Goal: Task Accomplishment & Management: Manage account settings

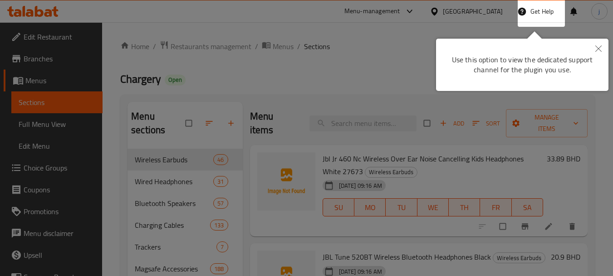
click at [513, 39] on div "Use this option to view the dedicated support channel for the plugin you use." at bounding box center [522, 65] width 173 height 52
click at [602, 47] on button "Close" at bounding box center [599, 49] width 20 height 21
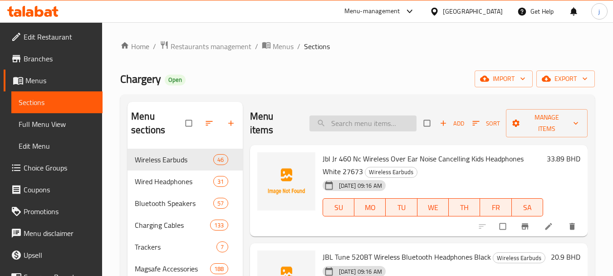
click at [368, 124] on input "search" at bounding box center [363, 123] width 107 height 16
paste input "6953156201958"
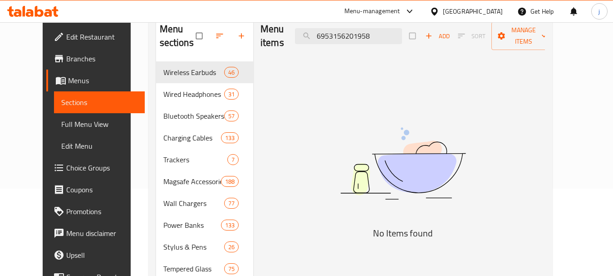
scroll to position [91, 0]
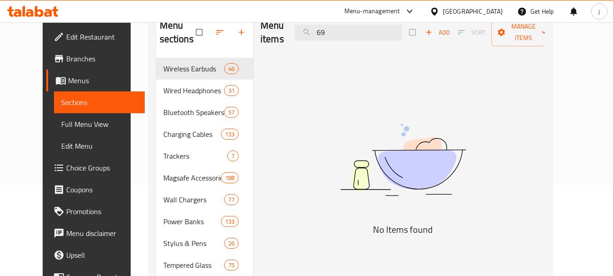
type input "6"
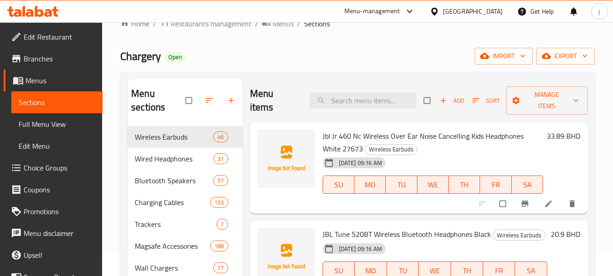
scroll to position [0, 0]
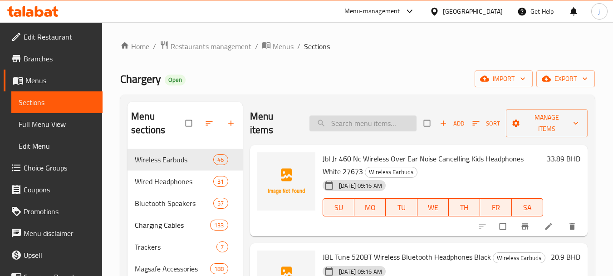
click at [340, 123] on input "search" at bounding box center [363, 123] width 107 height 16
paste input "Baseus Golden Contactor Pro car charger"
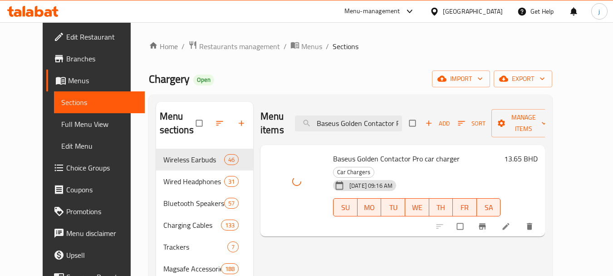
drag, startPoint x: 288, startPoint y: 186, endPoint x: 330, endPoint y: 186, distance: 42.7
click at [330, 186] on div "Baseus Golden Contactor Pro car charger Car Chargers [DATE] 09:16 AM SU MO TU W…" at bounding box center [402, 190] width 277 height 84
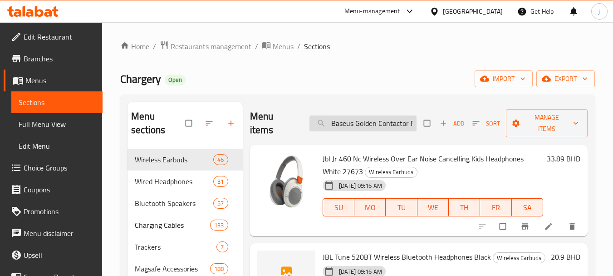
click at [370, 119] on input "Baseus Golden Contactor Pro car charger" at bounding box center [363, 123] width 107 height 16
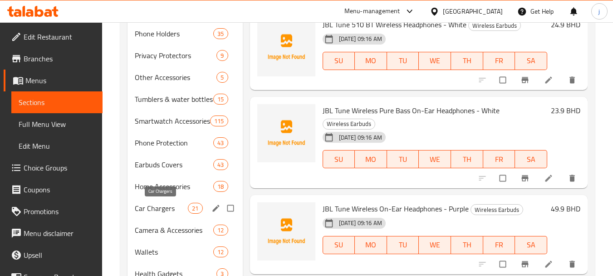
click at [177, 209] on span "Car Chargers" at bounding box center [161, 207] width 53 height 11
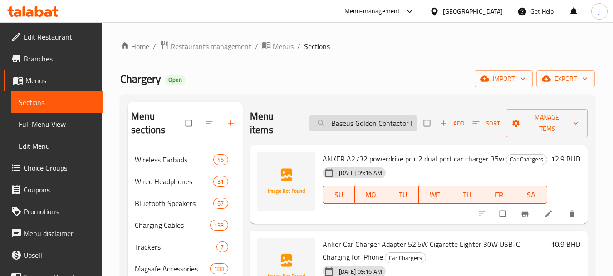
click at [383, 126] on input "Baseus Golden Contactor Pro car charger" at bounding box center [363, 123] width 107 height 16
paste input "UltraClean Series Multifunctional Cleaning Kit"
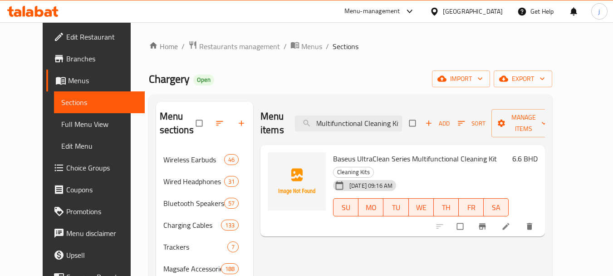
type input "Baseus UltraClean Series Multifunctional Cleaning Kit"
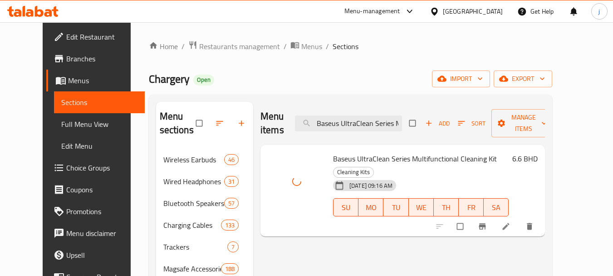
click at [438, 157] on span "Baseus UltraClean Series Multifunctional Cleaning Kit" at bounding box center [415, 159] width 164 height 14
click at [373, 181] on span "[DATE] 09:16 AM" at bounding box center [371, 185] width 50 height 9
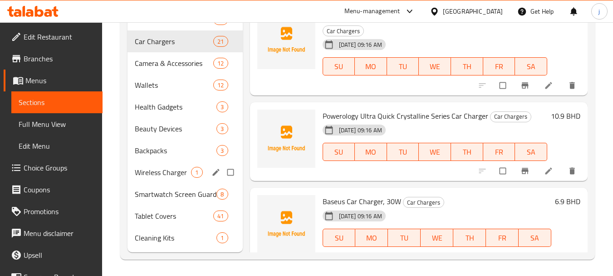
scroll to position [621, 0]
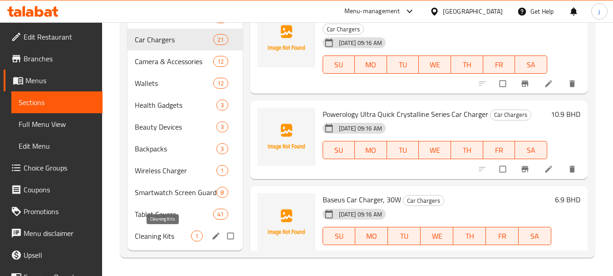
click at [163, 240] on span "Cleaning Kits" at bounding box center [163, 235] width 56 height 11
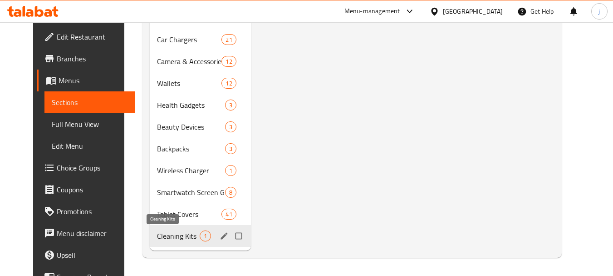
click at [169, 235] on span "Cleaning Kits" at bounding box center [178, 235] width 43 height 11
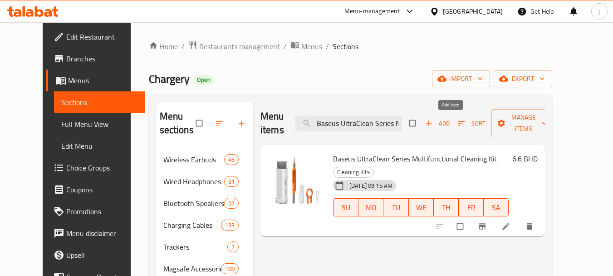
scroll to position [45, 0]
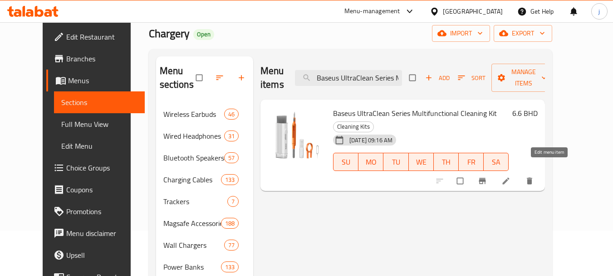
click at [511, 176] on icon at bounding box center [506, 180] width 9 height 9
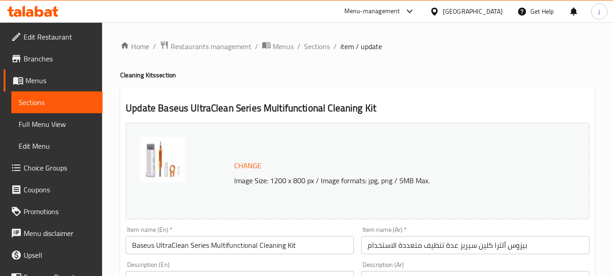
click at [55, 99] on span "Sections" at bounding box center [57, 102] width 77 height 11
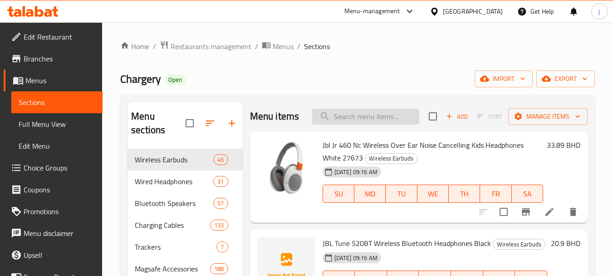
click at [377, 124] on input "search" at bounding box center [365, 116] width 107 height 16
paste input "Baseus P100641012, 5000mAh Power Bank"
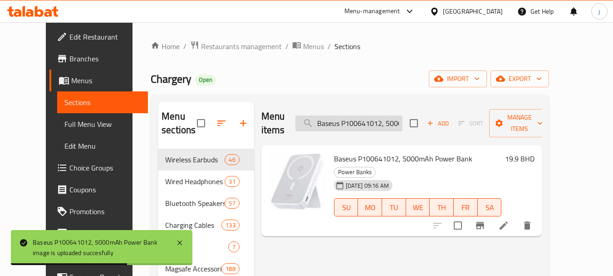
click at [387, 115] on input "Baseus P100641012, 5000mAh Power Bank" at bounding box center [349, 123] width 107 height 16
paste input "1"
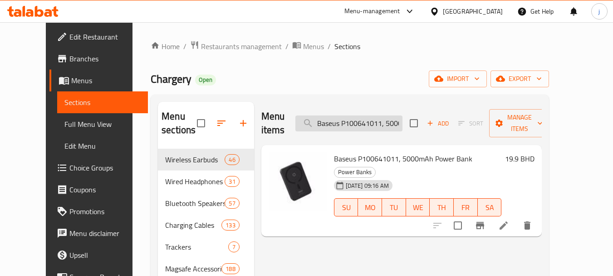
click at [374, 117] on input "Baseus P100641011, 5000mAh Power Bank" at bounding box center [349, 123] width 107 height 16
paste input "Apple 20W Charger Usb-C Power Adapter - White"
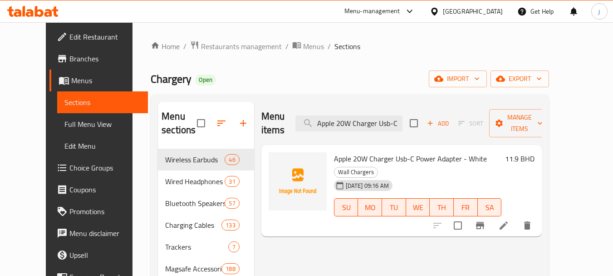
click at [389, 115] on input "Apple 20W Charger Usb-C Power Adapter - White" at bounding box center [349, 123] width 107 height 16
paste input "nker Zolo Power Bank 10K 30W Built-In Usb-C Cable A1688H11"
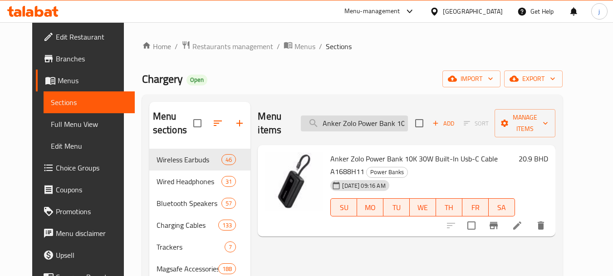
click at [398, 117] on input "Anker Zolo Power Bank 10K 30W Built-In Usb-C Cable A1688H11" at bounding box center [354, 123] width 107 height 16
paste input "Built-In USB-C 20K Cable - Black, 30W"
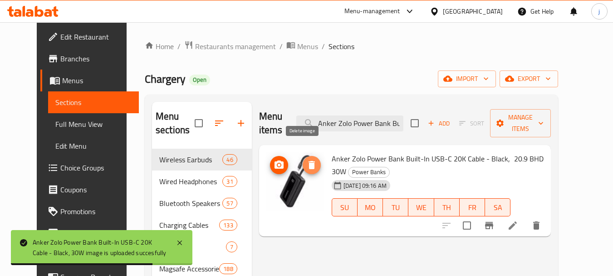
click at [309, 161] on icon "delete image" at bounding box center [312, 165] width 6 height 8
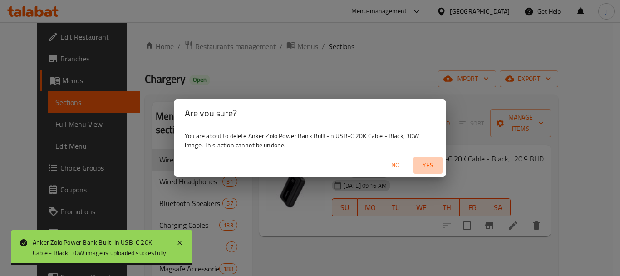
click at [434, 165] on span "Yes" at bounding box center [428, 164] width 22 height 11
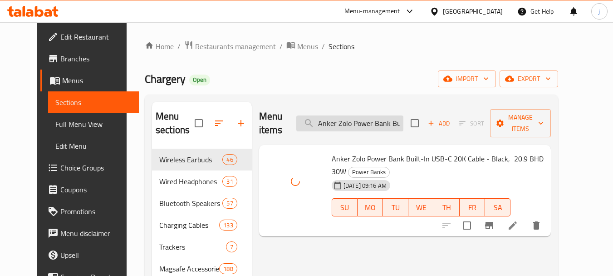
click at [363, 115] on input "Anker Zolo Power Bank Built-In USB-C 20K Cable - Black, 30W" at bounding box center [349, 123] width 107 height 16
click at [382, 118] on input "Anker Zolo Power Bank Built-In USB-C 20K Cable - Black, 30W" at bounding box center [349, 123] width 107 height 16
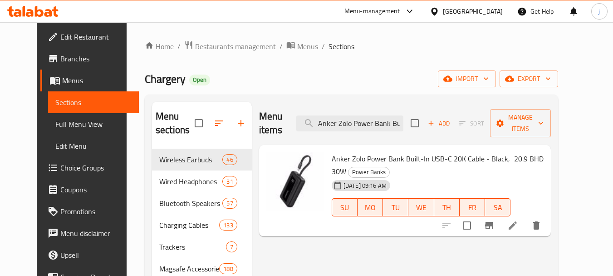
paste input "Nano Power Bank Black Built in Lightning Connector, 12"
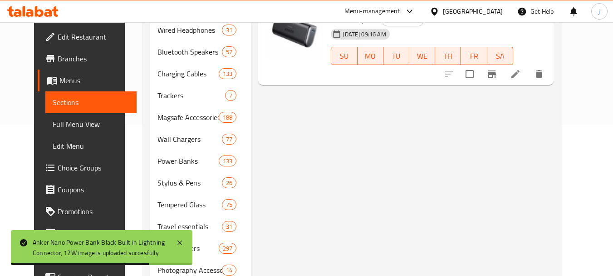
scroll to position [91, 0]
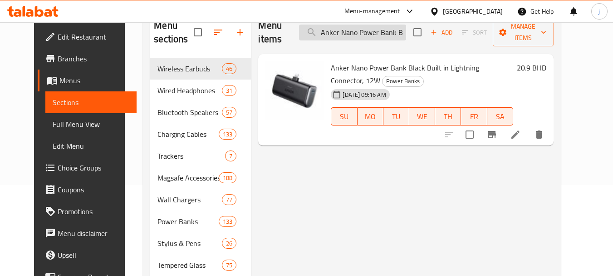
click at [380, 27] on input "Anker Nano Power Bank Black Built in Lightning Connector, 12W" at bounding box center [352, 33] width 107 height 16
paste input "Ravpower 75w Power Strip 5-port With Ac Outlets Uk Plug + Travel Charger Adapte…"
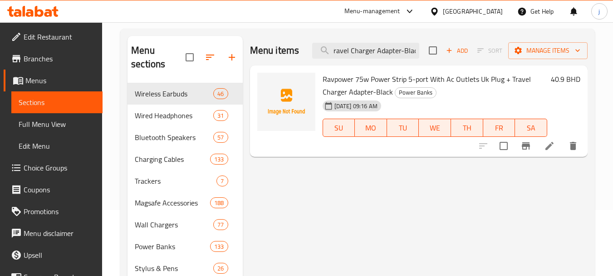
scroll to position [0, 0]
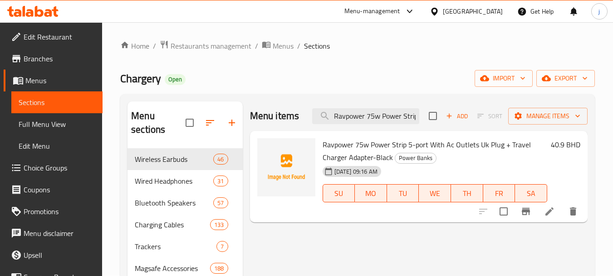
click at [404, 116] on input "Ravpower 75w Power Strip 5-port With Ac Outlets Uk Plug + Travel Charger Adapte…" at bounding box center [365, 116] width 107 height 16
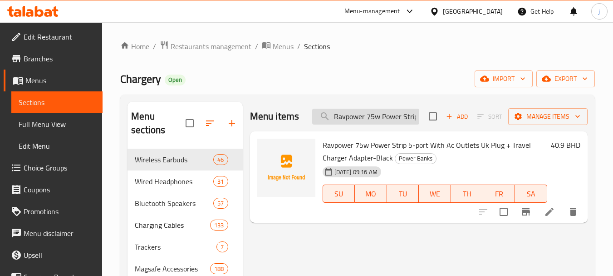
click at [404, 116] on input "Ravpower 75w Power Strip 5-port With Ac Outlets Uk Plug + Travel Charger Adapte…" at bounding box center [365, 116] width 107 height 16
click at [382, 113] on input "Ravpower 75w Power Strip 5-port With Ac Outlets Uk Plug + Travel Charger Adapte…" at bounding box center [365, 116] width 107 height 16
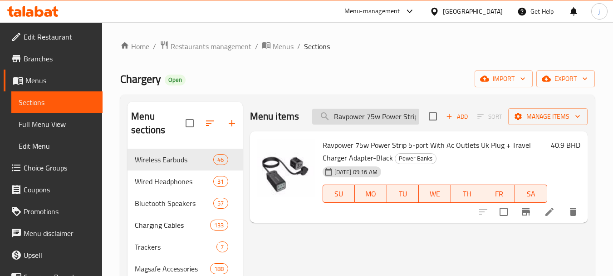
click at [382, 113] on input "Ravpower 75w Power Strip 5-port With Ac Outlets Uk Plug + Travel Charger Adapte…" at bounding box center [365, 116] width 107 height 16
click at [372, 112] on input "Ravpower 75w Power Strip 5-port With Ac Outlets Uk Plug + Travel Charger Adapte…" at bounding box center [365, 116] width 107 height 16
paste input "Power AC Outlet Power Bank, 20100mAh"
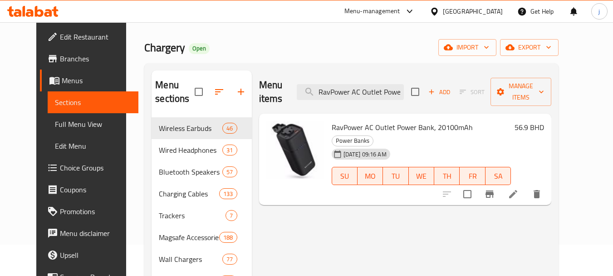
scroll to position [31, 0]
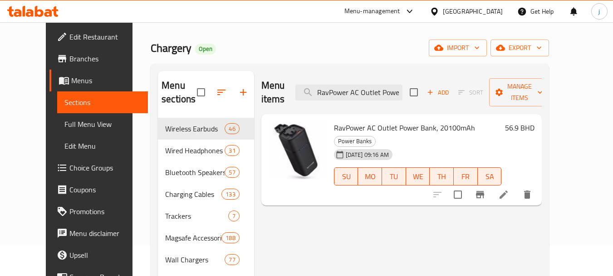
click at [392, 84] on input "RavPower AC Outlet Power Bank, 20100mAh" at bounding box center [349, 92] width 107 height 16
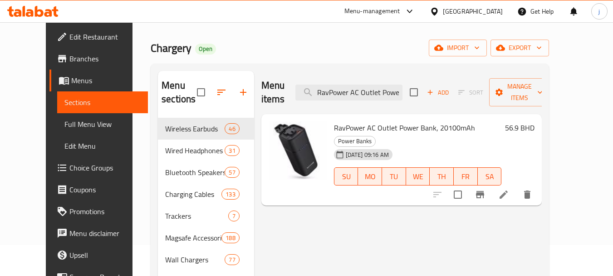
paste input "power Pd Pioneer 35w Usb-c Wall Charger - Black"
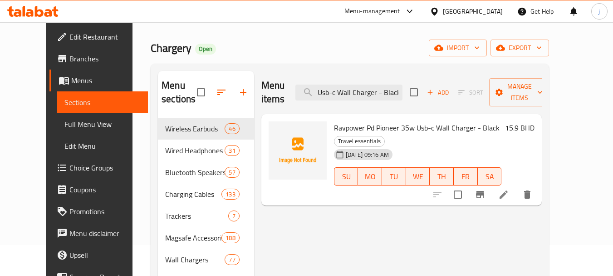
scroll to position [0, 0]
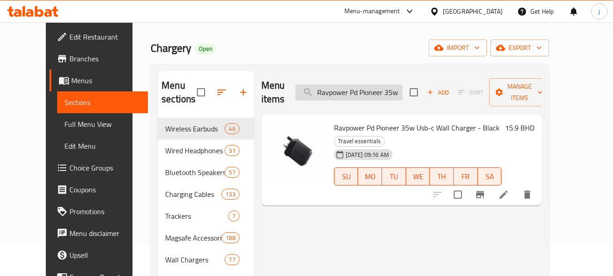
click at [378, 89] on input "Ravpower Pd Pioneer 35w Usb-c Wall Charger - Black" at bounding box center [349, 92] width 107 height 16
click at [379, 90] on input "Ravpower Pd Pioneer 35w Usb-c Wall Charger - Black" at bounding box center [349, 92] width 107 height 16
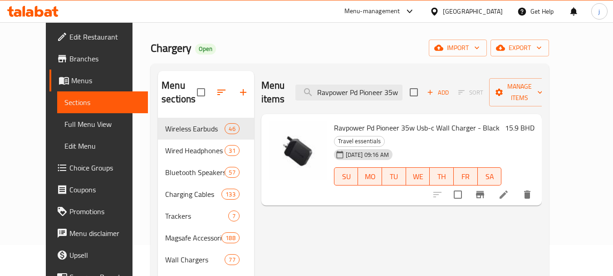
paste input "Anker 323 33W Black Charger A233K11"
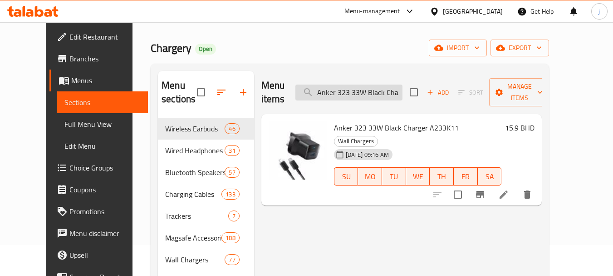
click at [377, 84] on input "Anker 323 33W Black Charger A233K11" at bounding box center [349, 92] width 107 height 16
paste input "Zolo Charger (30W, PD 3.0) -Black"
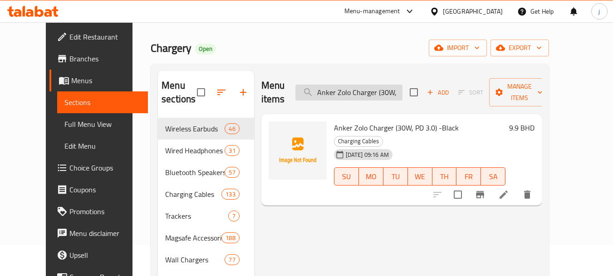
click at [382, 86] on input "Anker Zolo Charger (30W, PD 3.0) -Black" at bounding box center [349, 92] width 107 height 16
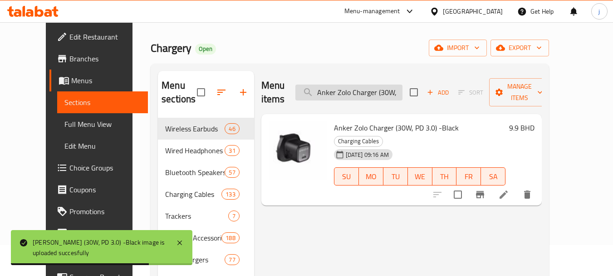
click at [375, 84] on input "Anker Zolo Charger (30W, PD 3.0) -Black" at bounding box center [349, 92] width 107 height 16
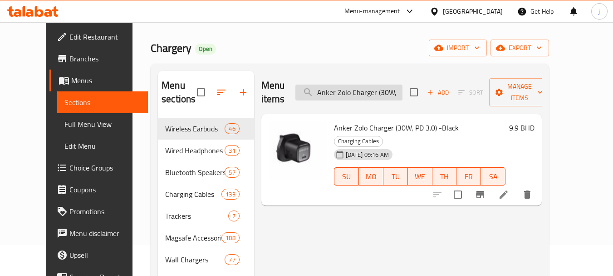
paste input "521 Charger (Nano Pro) - White Color, 40 [PERSON_NAME]"
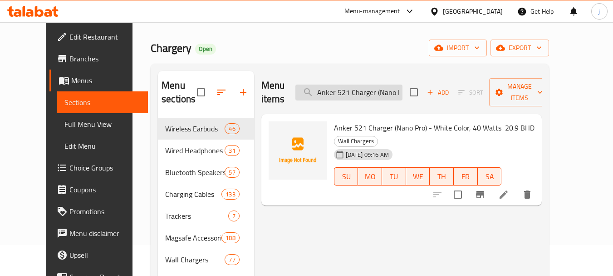
click at [381, 84] on input "Anker 521 Charger (Nano Pro) - White Color, 40 Watts" at bounding box center [349, 92] width 107 height 16
click at [368, 84] on input "Anker 521 Charger (Nano Pro) - White Color, 40 Watts" at bounding box center [349, 92] width 107 height 16
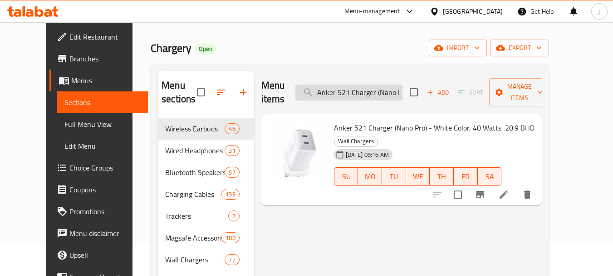
click at [368, 84] on input "Anker 521 Charger (Nano Pro) - White Color, 40 Watts" at bounding box center [349, 92] width 107 height 16
paste input "GaN Charger 65W Power with 2 Type-C Ports & 1 USB-A Port, Black"
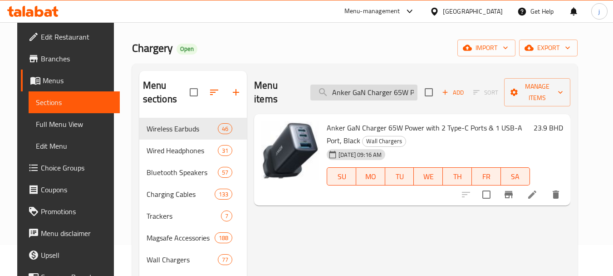
click at [372, 86] on input "Anker GaN Charger 65W Power with 2 Type-C Ports & 1 USB-A Port, Black" at bounding box center [364, 92] width 107 height 16
click at [375, 85] on input "Anker GaN Charger 65W Power with 2 Type-C Ports & 1 USB-A Port, Black" at bounding box center [364, 92] width 107 height 16
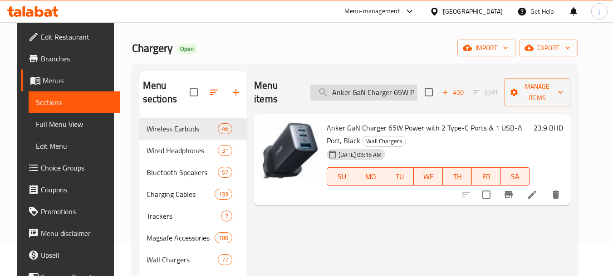
click at [375, 85] on input "Anker GaN Charger 65W Power with 2 Type-C Ports & 1 USB-A Port, Black" at bounding box center [364, 92] width 107 height 16
paste input "Charger (140W, 4-Ports, PD 3.1) with USB-C Cable -Silver"
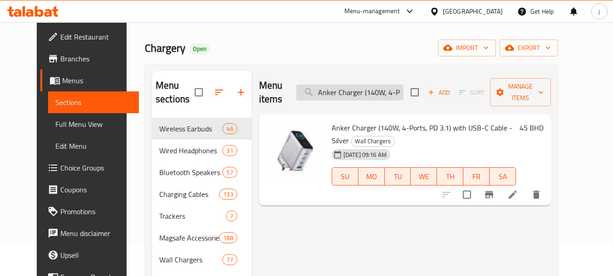
click at [356, 89] on input "Anker Charger (140W, 4-Ports, PD 3.1) with USB-C Cable -Silver" at bounding box center [349, 92] width 107 height 16
paste input "336 Charger 67W"
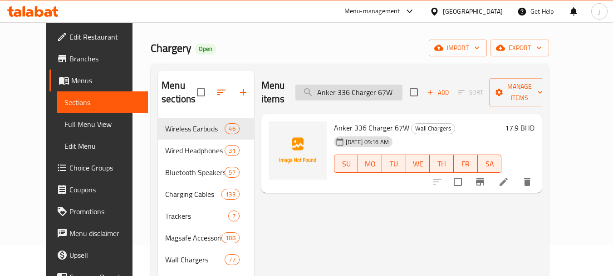
click at [383, 88] on input "Anker 336 Charger 67W" at bounding box center [349, 92] width 107 height 16
paste input "Nano Charger Black Small, 2m"
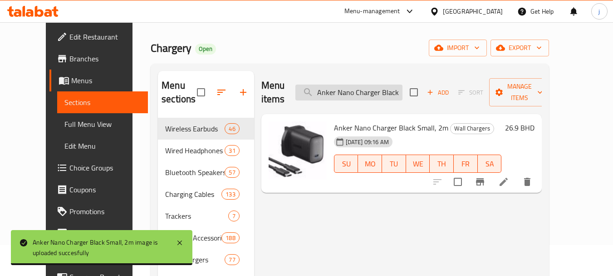
click at [363, 89] on input "Anker Nano Charger Black Small, 2m" at bounding box center [349, 92] width 107 height 16
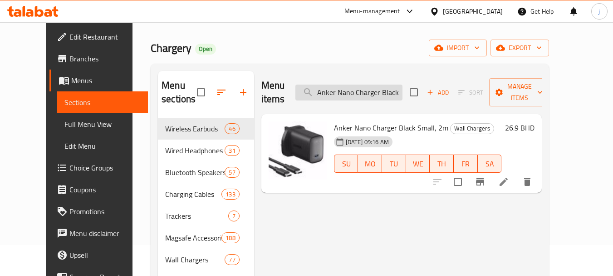
click at [363, 89] on input "Anker Nano Charger Black Small, 2m" at bounding box center [349, 92] width 107 height 16
paste input "535 Car Charger 67W"
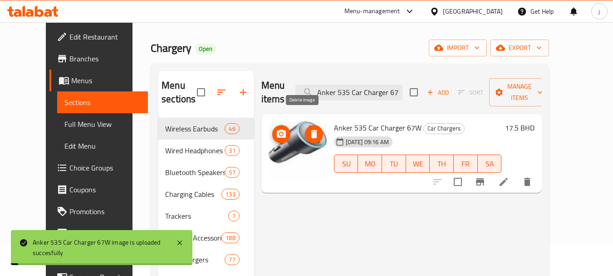
click at [307, 125] on button "delete image" at bounding box center [314, 134] width 18 height 18
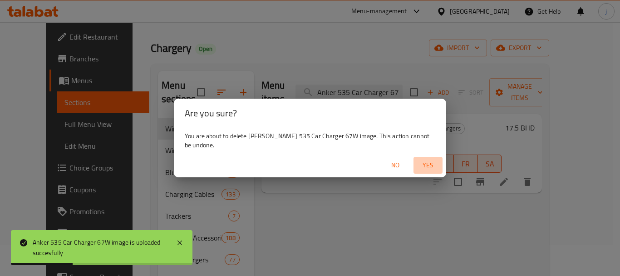
click at [424, 160] on span "Yes" at bounding box center [428, 164] width 22 height 11
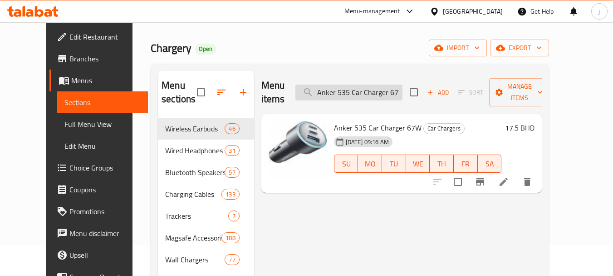
click at [377, 84] on input "Anker 535 Car Charger 67W" at bounding box center [349, 92] width 107 height 16
paste input "Nano Car Charger with Built-in Type-C Cable, 75W Power, Dual Device Charging, G…"
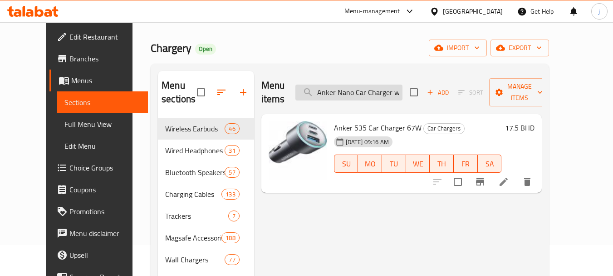
scroll to position [0, 195]
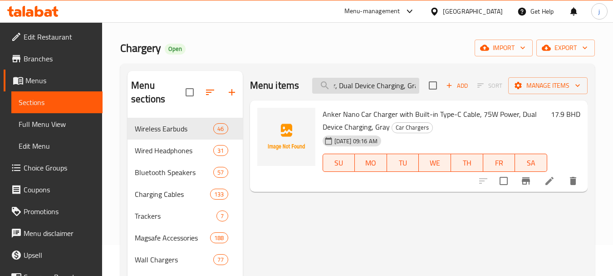
type input "Anker Nano Car Charger with Built-in Type-C Cable, 75W Power, Dual Device Charg…"
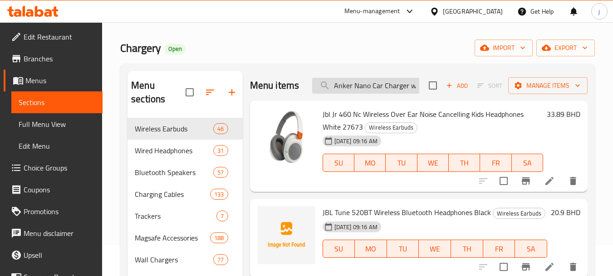
click at [383, 94] on input "Anker Nano Car Charger with Built-in Type-C Cable, 75W Power, Dual Device Charg…" at bounding box center [365, 86] width 107 height 16
click at [369, 94] on input "Anker Nano Car Charger with Built-in Type-C Cable, 75W Power, Dual Device Charg…" at bounding box center [365, 86] width 107 height 16
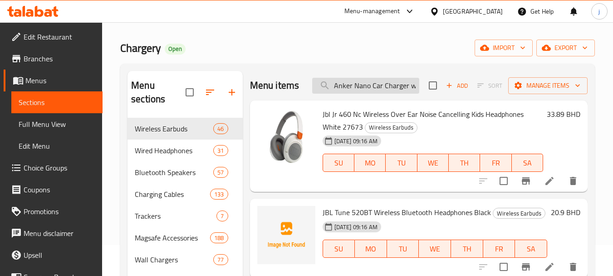
click at [369, 94] on input "Anker Nano Car Charger with Built-in Type-C Cable, 75W Power, Dual Device Charg…" at bounding box center [365, 86] width 107 height 16
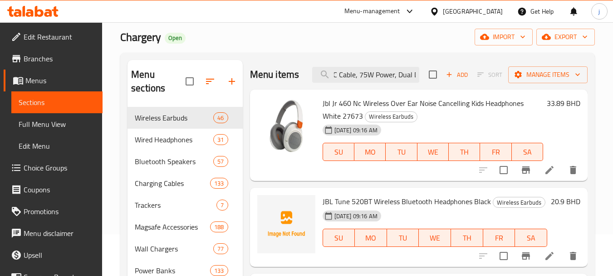
scroll to position [133, 0]
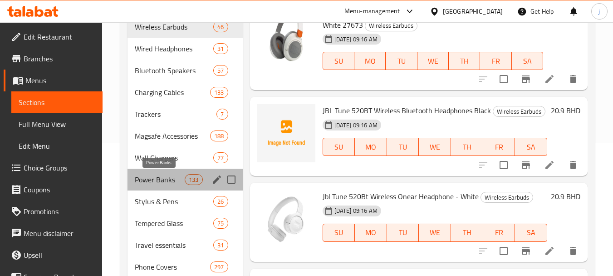
click at [173, 176] on span "Power Banks" at bounding box center [160, 179] width 50 height 11
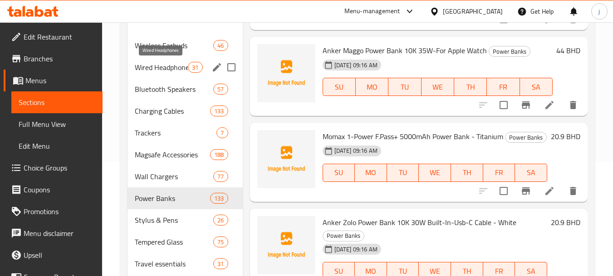
scroll to position [136, 0]
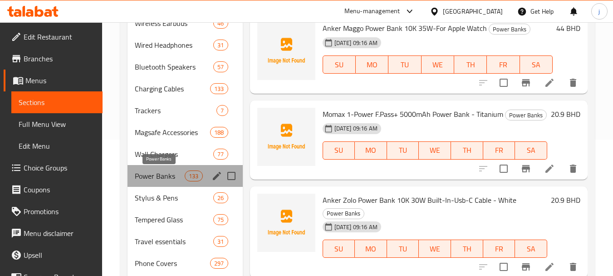
click at [158, 179] on span "Power Banks" at bounding box center [160, 175] width 50 height 11
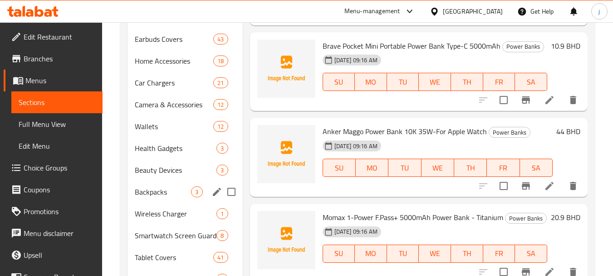
scroll to position [621, 0]
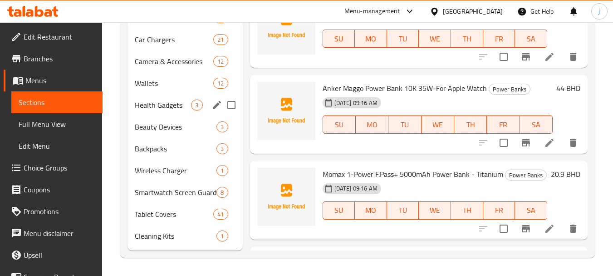
type button "2"
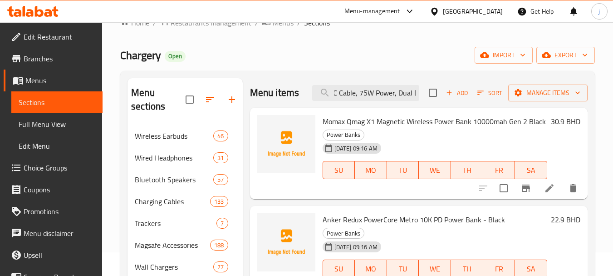
scroll to position [0, 0]
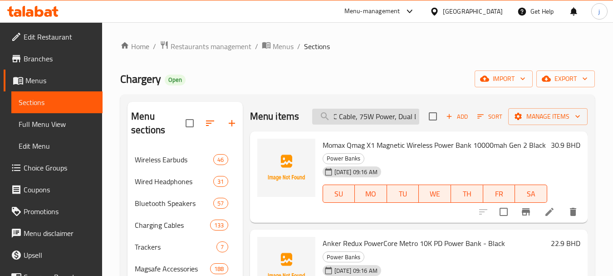
click at [353, 123] on input "Anker Nano Car Charger with Built-in Type-C Cable, 75W Power, Dual Device Charg…" at bounding box center [365, 116] width 107 height 16
paste input "Lepresso Urban Black Insulated Tumbler, 450ml"
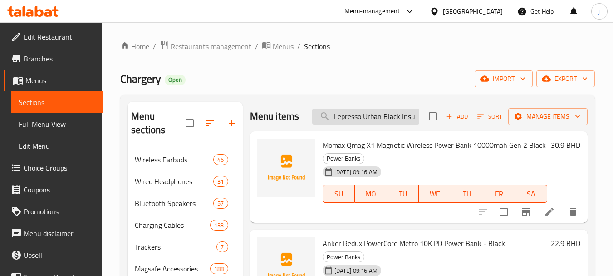
click at [363, 124] on input "Lepresso Urban Black Insulated Tumbler, 450ml" at bounding box center [365, 116] width 107 height 16
paste input "White"
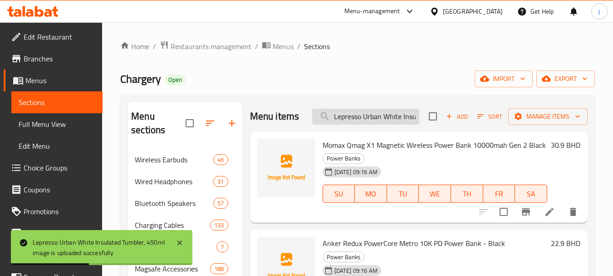
click at [380, 124] on input "Lepresso Urban White Insulated Tumbler, 450ml" at bounding box center [365, 116] width 107 height 16
paste input "Baseus Slip Cover Waterproof Bag (White Color)"
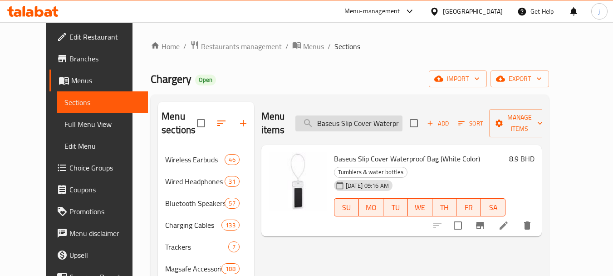
click at [370, 119] on input "Baseus Slip Cover Waterproof Bag (White Color)" at bounding box center [349, 123] width 107 height 16
paste input "Black"
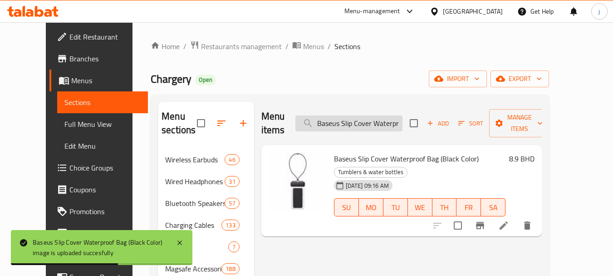
click at [375, 115] on input "Baseus Slip Cover Waterproof Bag (Black Color)" at bounding box center [349, 123] width 107 height 16
paste input "Samsung Galaxy Black SmartTag 2 Model No: EIT5600BBEGWW"
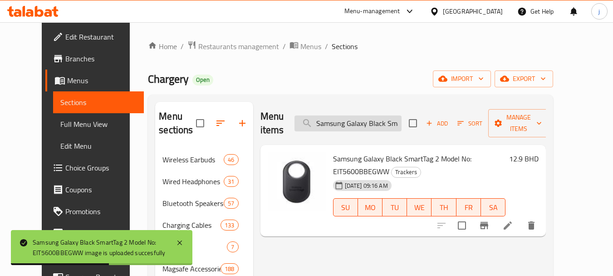
click at [387, 123] on input "Samsung Galaxy Black SmartTag 2 Model No: EIT5600BBEGWW" at bounding box center [348, 123] width 107 height 16
paste input "Momax Q.MAG X1 Metal Magnetic Wireless Charger 10000mAh - Titanium"
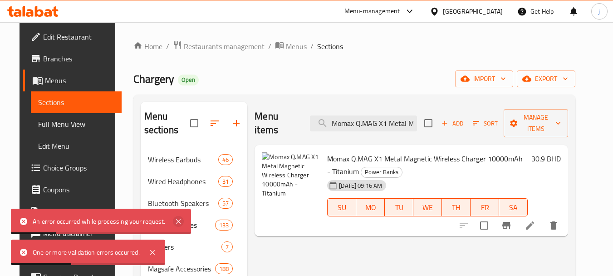
click at [177, 222] on icon at bounding box center [178, 221] width 5 height 5
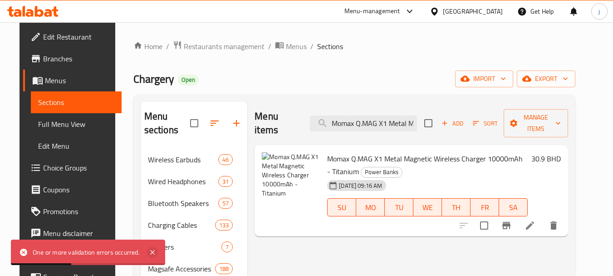
click at [152, 255] on icon at bounding box center [152, 252] width 11 height 11
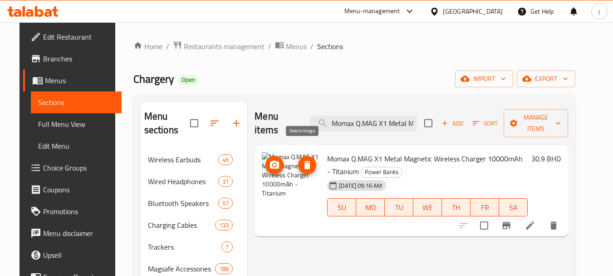
click at [304, 161] on icon "delete image" at bounding box center [307, 165] width 6 height 8
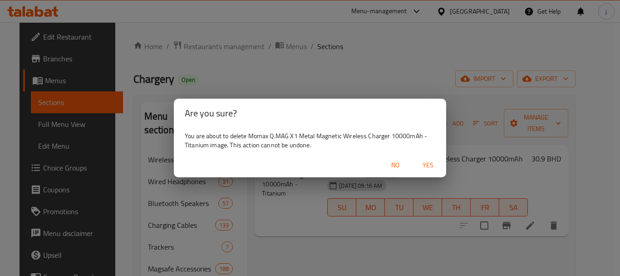
click at [428, 164] on span "Yes" at bounding box center [428, 164] width 22 height 11
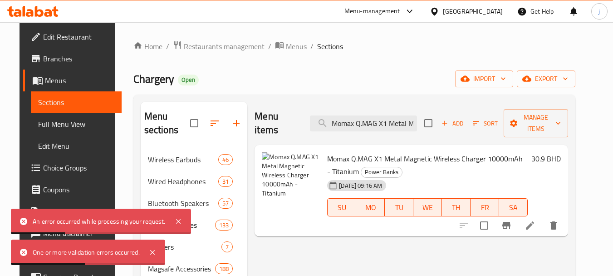
drag, startPoint x: 102, startPoint y: 221, endPoint x: 111, endPoint y: 226, distance: 10.8
click at [111, 226] on div "An error occurred while processing your request." at bounding box center [99, 221] width 133 height 10
click at [181, 223] on icon at bounding box center [178, 221] width 5 height 5
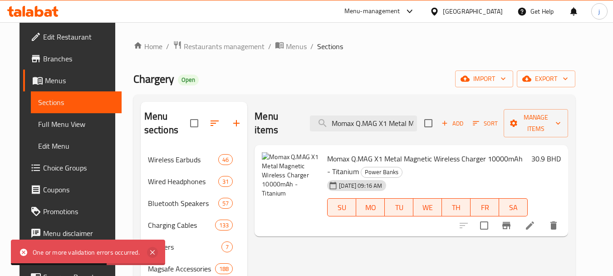
click at [153, 252] on icon at bounding box center [152, 252] width 5 height 5
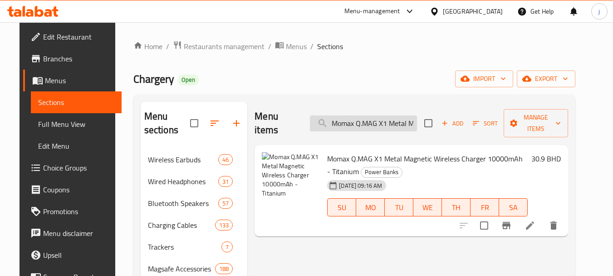
click at [370, 118] on input "Momax Q.MAG X1 Metal Magnetic Wireless Charger 10000mAh - Titanium" at bounding box center [363, 123] width 107 height 16
paste input "ag X1 Magnetic Power Bank 2nd Gen Support MagSafe 10,000 mAh Sandstone"
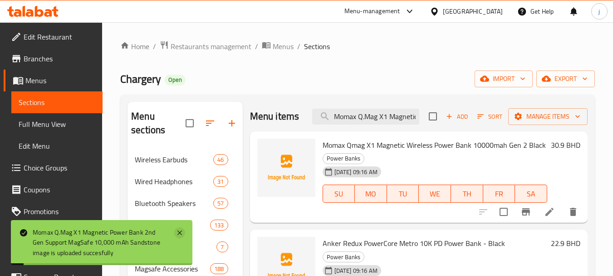
click at [178, 230] on icon at bounding box center [180, 232] width 5 height 5
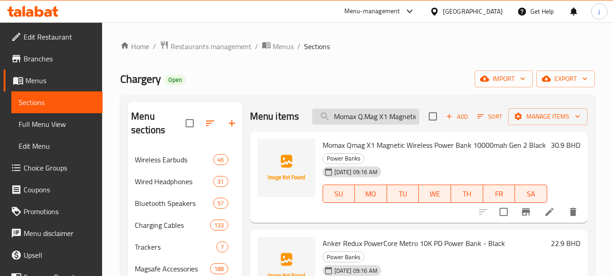
click at [400, 123] on input "Momax Q.Mag X1 Magnetic Power Bank 2nd Gen Support MagSafe 10,000 mAh Sandstone" at bounding box center [365, 116] width 107 height 16
paste input "4894222078338"
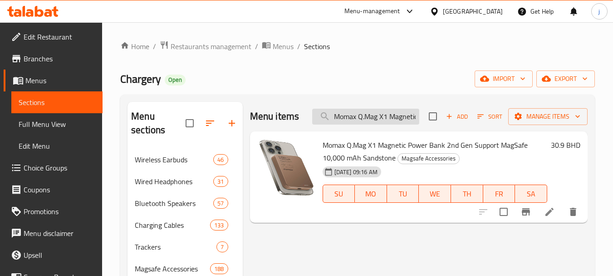
click at [362, 113] on input "Momax Q.Mag X1 Magnetic Power Bank 2nd Gen Support MagSafe 10,000 mAh Sandstone" at bounding box center [365, 116] width 107 height 16
paste input "mag X1 Magnetic Wireless Power Bank 10000mah Gen 2 Black"
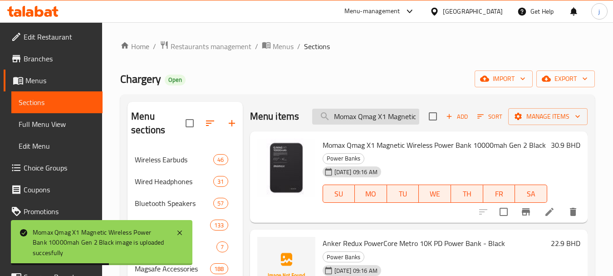
click at [368, 122] on input "Momax Qmag X1 Magnetic Wireless Power Bank 10000mah Gen 2 Black" at bounding box center [365, 116] width 107 height 16
click at [368, 123] on input "Momax Qmag X1 Magnetic Wireless Power Bank 10000mah Gen 2 Black" at bounding box center [365, 116] width 107 height 16
paste input "Uniq Hybrid iPhone 16 Pro (2024) Magclick Charging Elevate with Vertical Stand …"
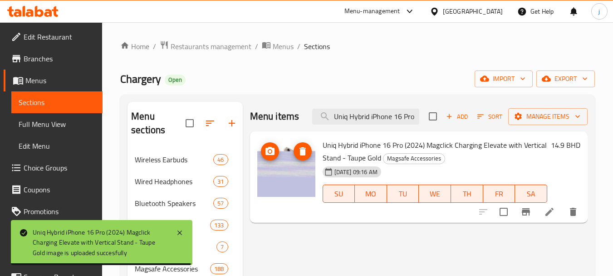
click at [283, 178] on img at bounding box center [286, 167] width 58 height 58
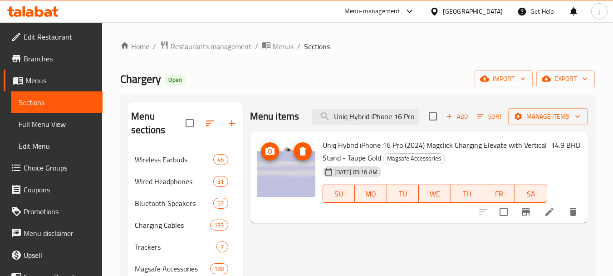
click at [283, 178] on img at bounding box center [286, 167] width 58 height 58
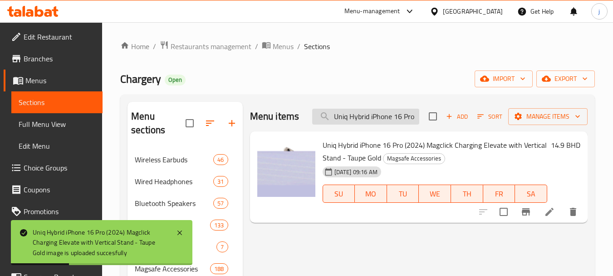
click at [365, 116] on input "Uniq Hybrid iPhone 16 Pro (2024) Magclick Charging Elevate with Vertical Stand …" at bounding box center [365, 116] width 107 height 16
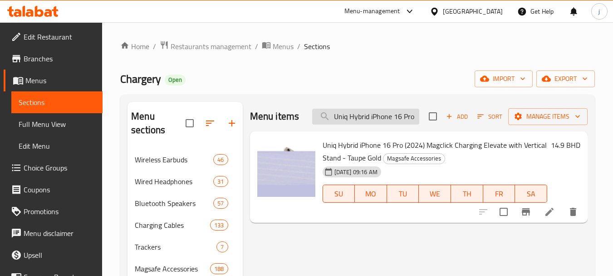
click at [371, 117] on input "Uniq Hybrid iPhone 16 Pro (2024) Magclick Charging Elevate with Vertical Stand …" at bounding box center [365, 116] width 107 height 16
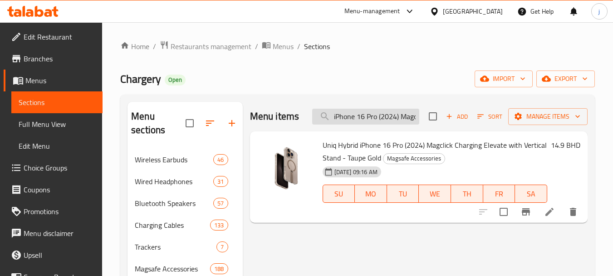
paste input "Uniq Hybrid iPhone 16 Pro (2024) Magclick Charging Elevate with Vertical Stand …"
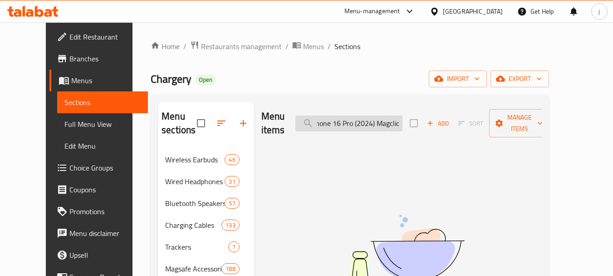
type input "iPhone 16 Pro (2024) Magclick Charging Elevate with Vertical Stand - Taupe Gold"
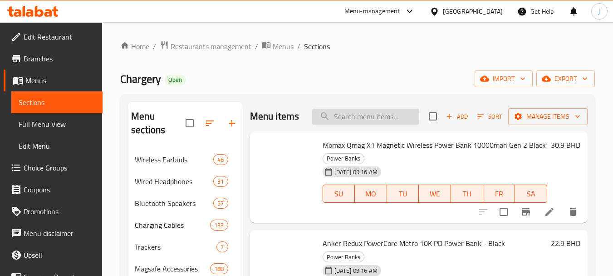
paste input "Uniq Hybrid iPhone 16 Pro (2024) Magclick Charging Elevate with Vertical Stand …"
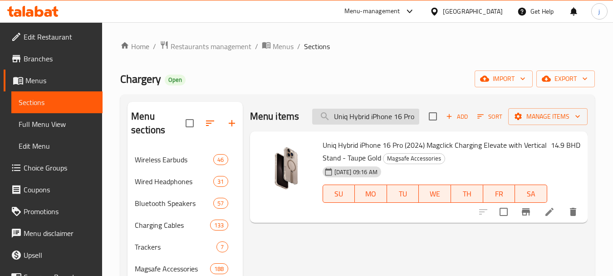
click at [367, 118] on input "Uniq Hybrid iPhone 16 Pro (2024) Magclick Charging Elevate with Vertical Stand …" at bounding box center [365, 116] width 107 height 16
paste input "Iphone 16 Pro (2024) Magclick Charging Eleva with Vertical Stand - Lucent (Clea…"
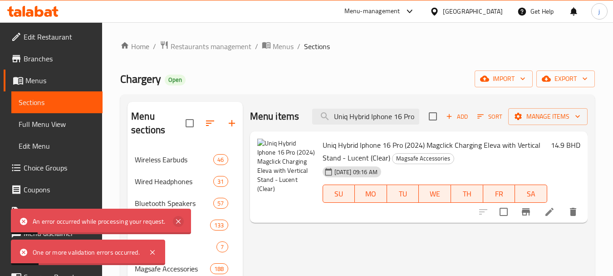
click at [179, 222] on icon at bounding box center [178, 221] width 5 height 5
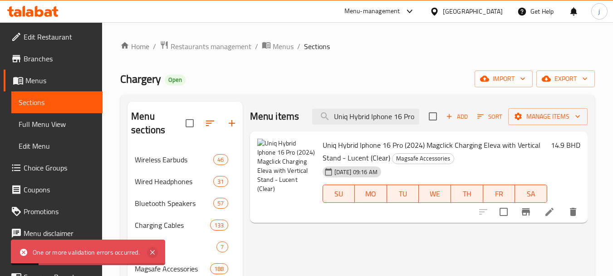
click at [154, 252] on icon at bounding box center [152, 252] width 5 height 5
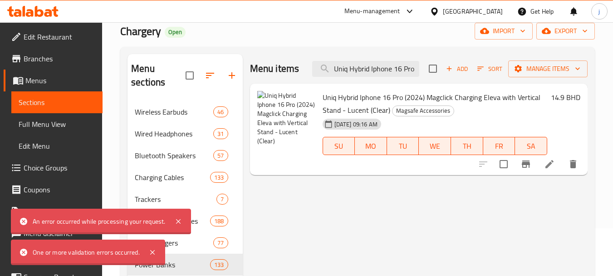
scroll to position [45, 0]
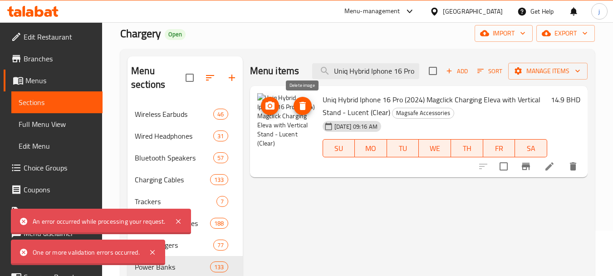
click at [296, 105] on span "delete image" at bounding box center [303, 105] width 18 height 11
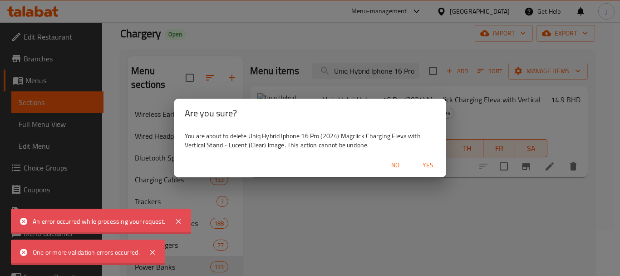
click at [424, 161] on span "Yes" at bounding box center [428, 164] width 22 height 11
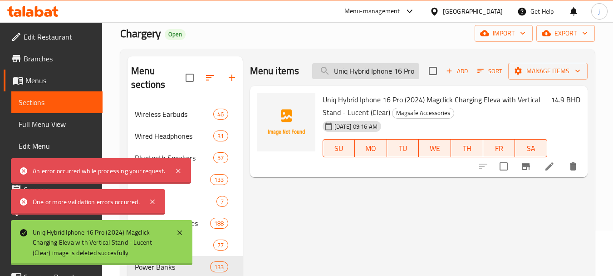
click at [375, 70] on input "Uniq Hybrid Iphone 16 Pro (2024) Magclick Charging Eleva with Vertical Stand - …" at bounding box center [365, 71] width 107 height 16
paste input "Grip2u Case for iPhone 16 Pro Max / Built-in Grip / Support MagSafe / Slim Edit…"
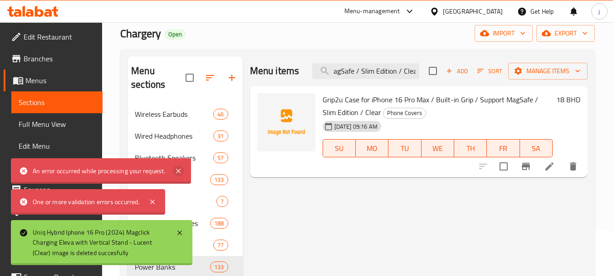
scroll to position [0, 0]
click at [181, 170] on icon at bounding box center [178, 170] width 11 height 11
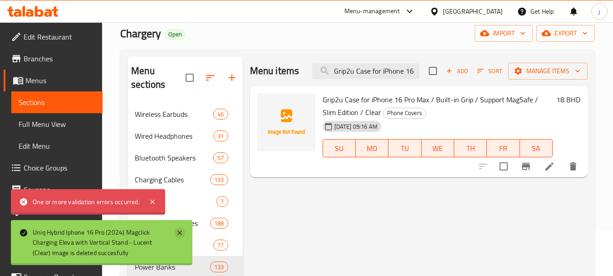
click at [181, 232] on icon at bounding box center [180, 232] width 5 height 5
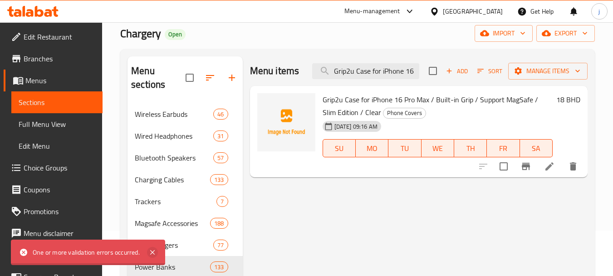
click at [150, 251] on icon at bounding box center [152, 252] width 11 height 11
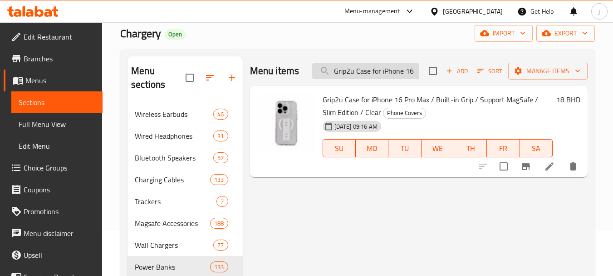
click at [377, 73] on input "Grip2u Case for iPhone 16 Pro Max / Built-in Grip / Support MagSafe / Slim Edit…" at bounding box center [365, 71] width 107 height 16
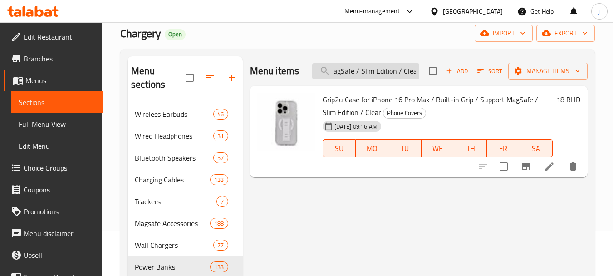
click at [387, 74] on input "Grip2u Case for iPhone 16 Pro Max / Built-in Grip / Support MagSafe / Slim Edit…" at bounding box center [365, 71] width 107 height 16
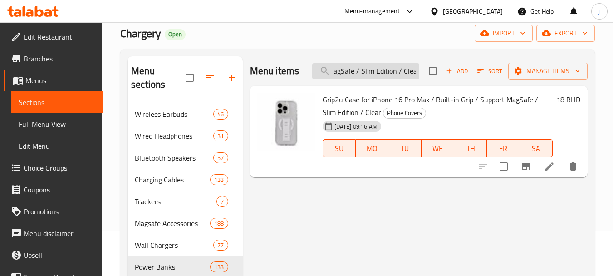
click at [387, 74] on input "Grip2u Case for iPhone 16 Pro Max / Built-in Grip / Support MagSafe / Slim Edit…" at bounding box center [365, 71] width 107 height 16
click at [336, 74] on input "Grip2u Case for iPhone 16 Pro Max / Built-in Grip / Support MagSafe / Slim Edit…" at bounding box center [365, 71] width 107 height 16
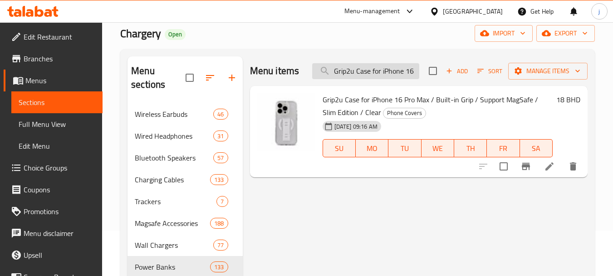
click at [336, 74] on input "Grip2u Case for iPhone 16 Pro Max / Built-in Grip / Support MagSafe / Slim Edit…" at bounding box center [365, 71] width 107 height 16
paste input "/ Built-in Grip /"
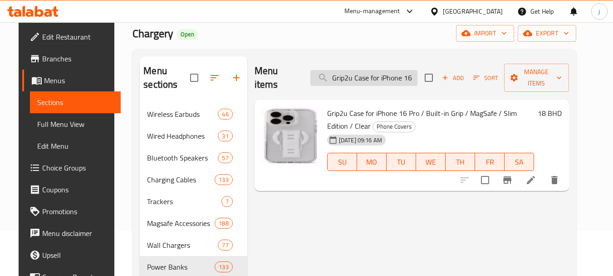
click at [382, 74] on input "Grip2u Case for iPhone 16 Pro / Built-in Grip / MagSafe / Slim Edition / Clear" at bounding box center [364, 78] width 107 height 16
paste input "Energea Essentials Kit, Ampcharge Gan 35 ([GEOGRAPHIC_DATA]) + Magtrio Plus (Gu…"
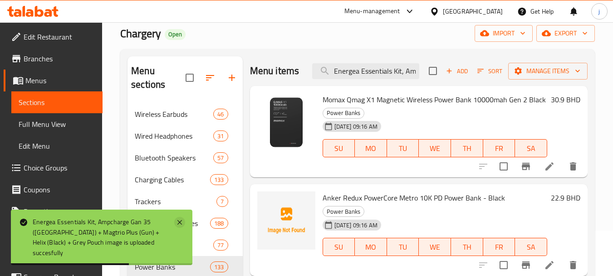
click at [181, 224] on icon at bounding box center [180, 222] width 5 height 5
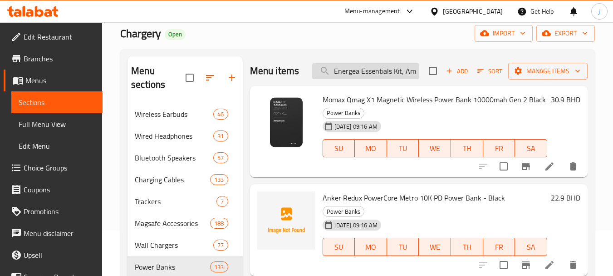
click at [385, 73] on input "Energea Essentials Kit, Ampcharge Gan 35 ([GEOGRAPHIC_DATA]) + Magtrio Plus (Gu…" at bounding box center [365, 71] width 107 height 16
paste input "search"
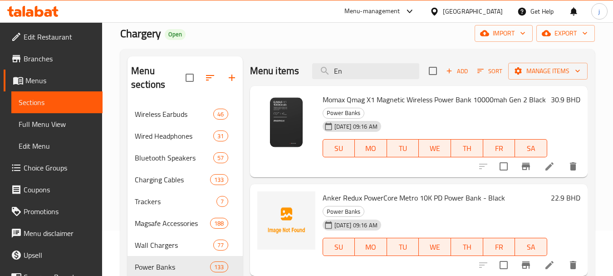
type input "E"
click at [156, 119] on div "Wireless Earbuds 46" at bounding box center [185, 114] width 115 height 22
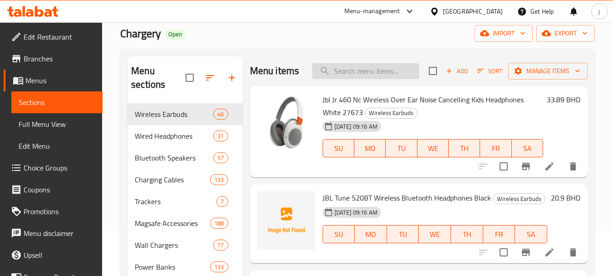
click at [346, 79] on input "search" at bounding box center [365, 71] width 107 height 16
paste input "Energea Essentials Kit, Ampcharge Gan 35 ([GEOGRAPHIC_DATA]) + Magtrio Plus (Gu…"
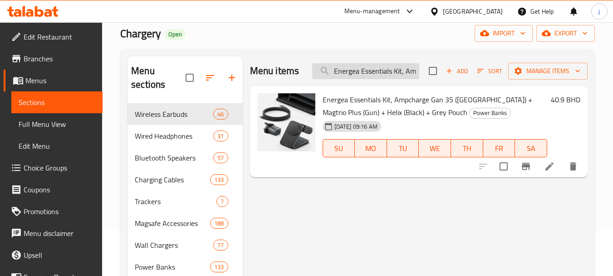
click at [388, 71] on input "Energea Essentials Kit, Ampcharge Gan 35 ([GEOGRAPHIC_DATA]) + Magtrio Plus (Gu…" at bounding box center [365, 71] width 107 height 16
paste input "Uniq Ryze 360 New Ipad Pro 11 (2024) - Midnight (Black)"
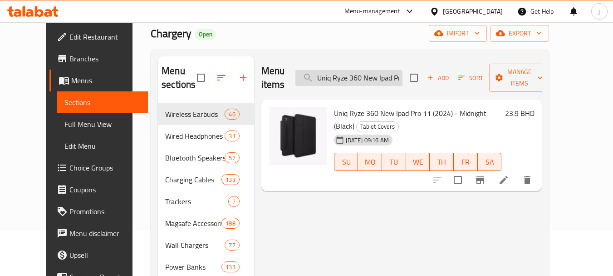
click at [362, 75] on input "Uniq Ryze 360 New Ipad Pro 11 (2024) - Midnight (Black)" at bounding box center [349, 78] width 107 height 16
paste input "Moven Case For Ipad Pro 11 Inch M4 5th Gen Charcoal Grey"
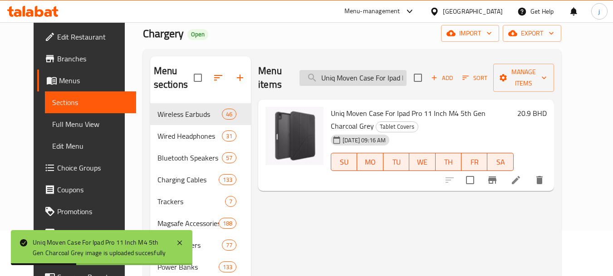
click at [383, 70] on input "Uniq Moven Case For Ipad Pro 11 Inch M4 5th Gen Charcoal Grey" at bounding box center [353, 78] width 107 height 16
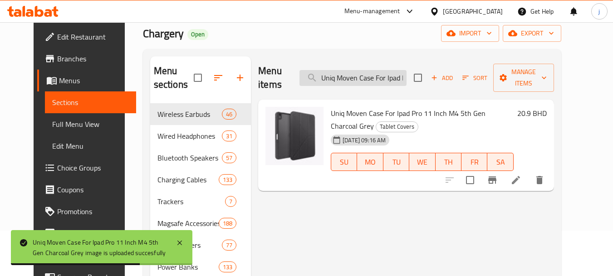
paste input "Ryze 360 Case For Ipad Pro 11 Inch M4 5th Gen Caramel"
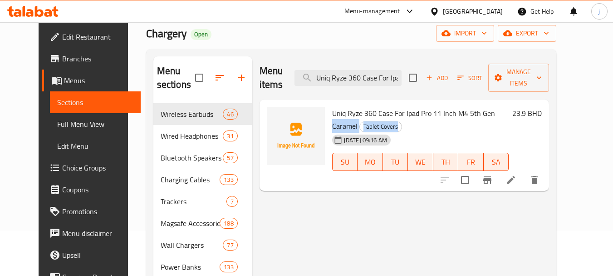
drag, startPoint x: 484, startPoint y: 99, endPoint x: 513, endPoint y: 106, distance: 29.9
click at [509, 107] on h6 "Uniq Ryze 360 Case For Ipad Pro 11 Inch M4 5th Gen Caramel Tablet Covers" at bounding box center [420, 119] width 177 height 25
click at [495, 106] on span "Uniq Ryze 360 Case For Ipad Pro 11 Inch M4 5th Gen Caramel" at bounding box center [413, 119] width 163 height 26
drag, startPoint x: 485, startPoint y: 99, endPoint x: 521, endPoint y: 100, distance: 35.9
click at [509, 107] on h6 "Uniq Ryze 360 Case For Ipad Pro 11 Inch M4 5th Gen Caramel Tablet Covers" at bounding box center [420, 119] width 177 height 25
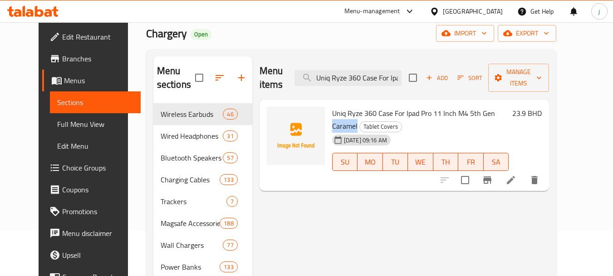
copy span "Caramel"
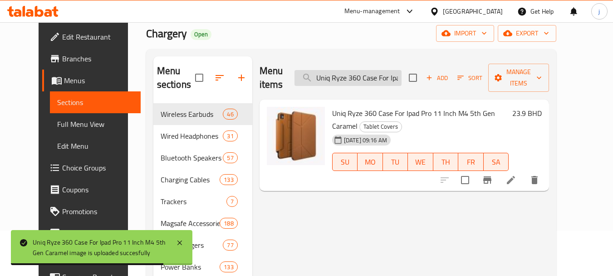
click at [390, 72] on input "Uniq Ryze 360 Case For Ipad Pro 11 Inch M4 5th Gen Caramel" at bounding box center [348, 78] width 107 height 16
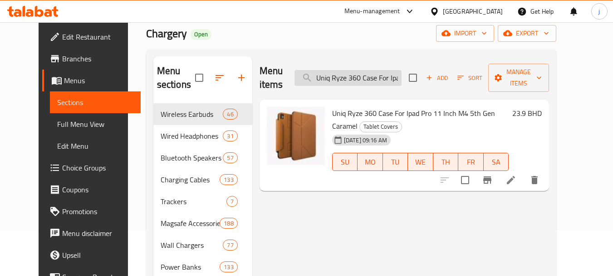
paste input "Deep Mustard New iPad Pro 11 (2022/21), Air 10.9 (2022/20)"
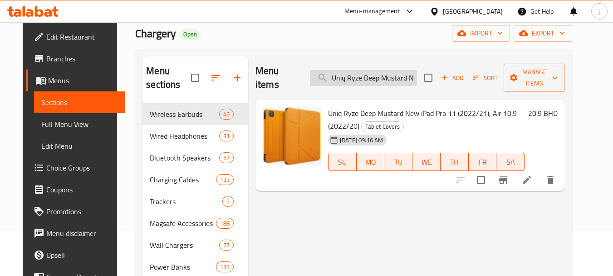
click at [368, 77] on input "Uniq Ryze Deep Mustard New iPad Pro 11 (2022/21), Air 10.9 (2022/20)" at bounding box center [363, 78] width 107 height 16
paste input "Moven New Ipad Pro 13 (2024) - Charcoal (Grey"
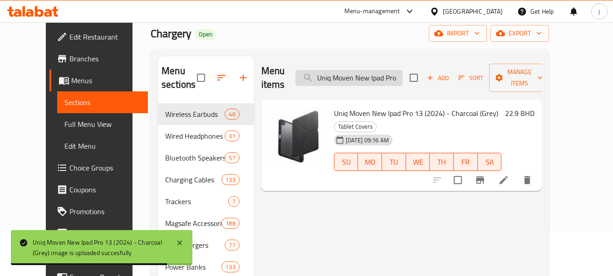
click at [390, 70] on input "Uniq Moven New Ipad Pro 13 (2024) - Charcoal (Grey)" at bounding box center [349, 78] width 107 height 16
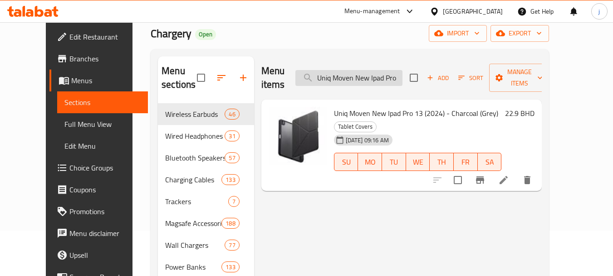
paste input "Ryze 360 New Ipad Pro 13 (2024) - Midnight (Black"
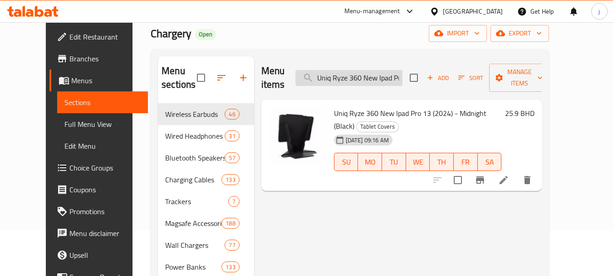
scroll to position [0, 92]
click at [379, 70] on input "Uniq Ryze 360 New Ipad Pro 13 (2024) - Midnight (Black)" at bounding box center [349, 78] width 107 height 16
paste input "At Matte Pro Mag Folio with Stand 10.9/11 Pink 4892878085274 Jibran In progress"
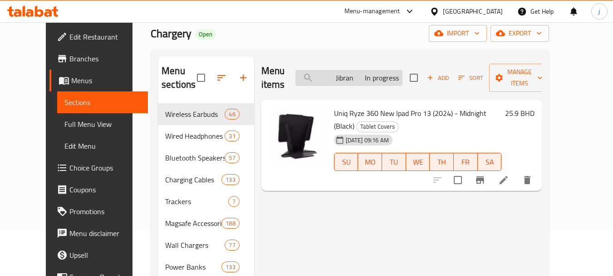
scroll to position [0, 0]
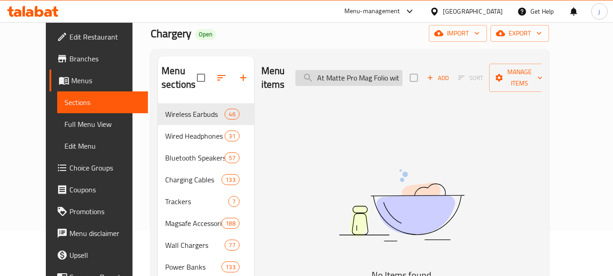
click at [392, 73] on input "At Matte Pro Mag Folio with Stand 10.9/11 Pink 4892878085274 Jibran In progress" at bounding box center [349, 78] width 107 height 16
paste input "search"
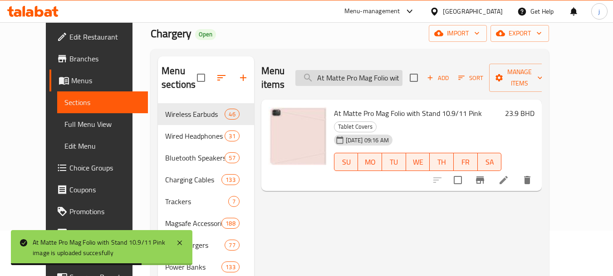
click at [363, 70] on input "At Matte Pro Mag Folio with Stand 10.9/11 Pink" at bounding box center [349, 78] width 107 height 16
paste input "mazing Thing Matte Pro Mag Case for iPad Pro 11 Inch - Blac"
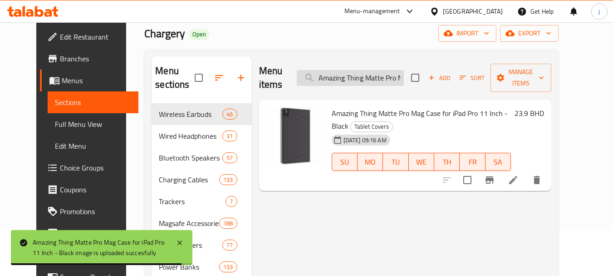
click at [390, 73] on input "Amazing Thing Matte Pro Mag Case for iPad Pro 11 Inch - Black" at bounding box center [350, 78] width 107 height 16
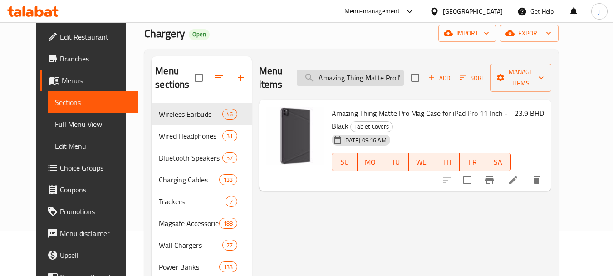
click at [390, 73] on input "Amazing Thing Matte Pro Mag Case for iPad Pro 11 Inch - Black" at bounding box center [350, 78] width 107 height 16
click at [389, 73] on input "Amazing Thing Matte Pro Mag Case for iPad Pro 11 Inch - Black" at bounding box center [350, 78] width 107 height 16
paste input "t Matte Pro Mag Folio with Stand 10.9/11 Blue"
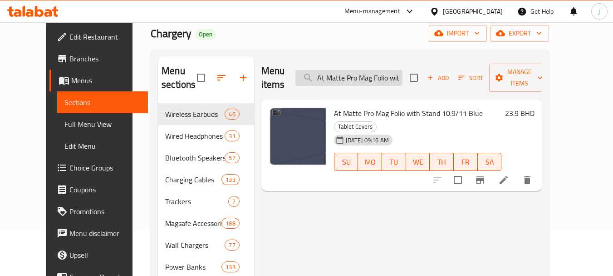
click at [371, 70] on input "At Matte Pro Mag Folio with Stand 10.9/11 Blue" at bounding box center [349, 78] width 107 height 16
paste input "mazing Thing Minimal Case for iPad Air, Orange, 10.9 Inch"
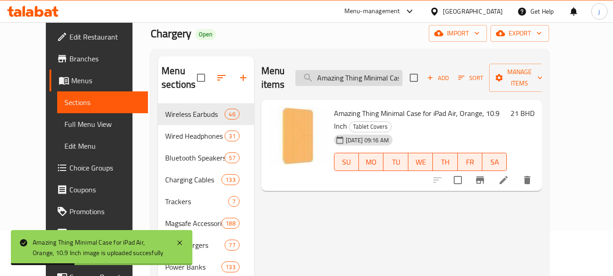
click at [383, 70] on input "Amazing Thing Minimal Case for iPad Air, Orange, 10.9 Inch" at bounding box center [349, 78] width 107 height 16
paste input "t Minimal Detachable Protective Case 10.9 Ipad Air Pink"
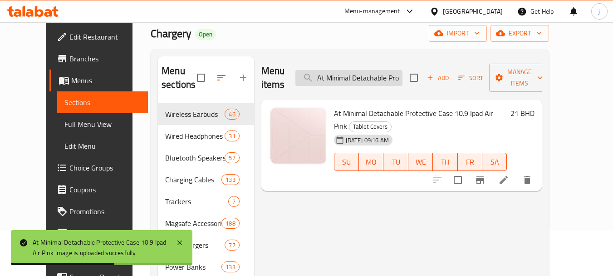
click at [366, 73] on input "At Minimal Detachable Protective Case 10.9 Ipad Air Pink" at bounding box center [349, 78] width 107 height 16
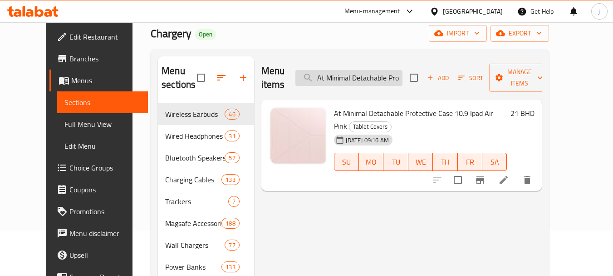
click at [368, 70] on input "At Minimal Detachable Protective Case 10.9 Ipad Air Pink" at bounding box center [349, 78] width 107 height 16
paste input "Moft Magnetic Phone Stand Built-in Wallet Supports MagSafe - Seafoam"
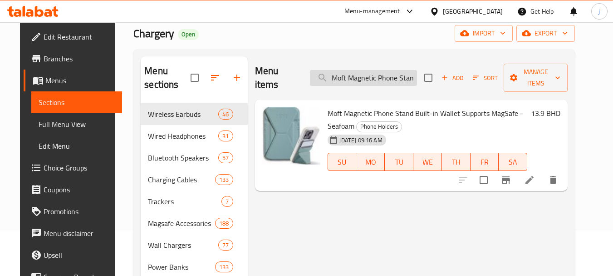
click at [388, 72] on input "Moft Magnetic Phone Stand Built-in Wallet Supports MagSafe - Seafoam" at bounding box center [363, 78] width 107 height 16
paste input "obile Magnetic Stand Built-in Wallet Supports MagSafe - [PERSON_NAME][GEOGRAPHI…"
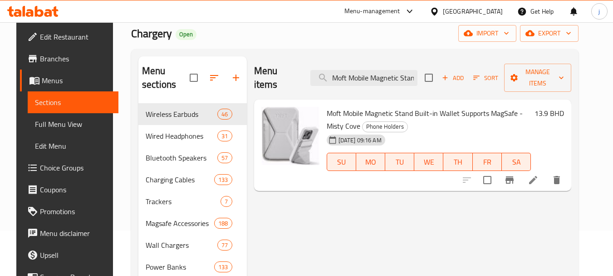
click at [379, 72] on input "Moft Mobile Magnetic Stand Built-in Wallet Supports MagSafe - Misty Cove" at bounding box center [364, 78] width 107 height 16
paste input "Stand + Tripod for iPhone Adjustable Angles Foldable Convert to Tripod MagSafe …"
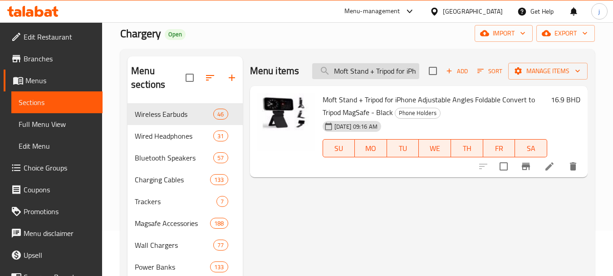
click at [395, 73] on input "Moft Stand + Tripod for iPhone Adjustable Angles Foldable Convert to Tripod Mag…" at bounding box center [365, 71] width 107 height 16
paste input "OFT Stand + Tripod for iPhone / Adjustable Angles / Foldable / MagSafe / Sapphi…"
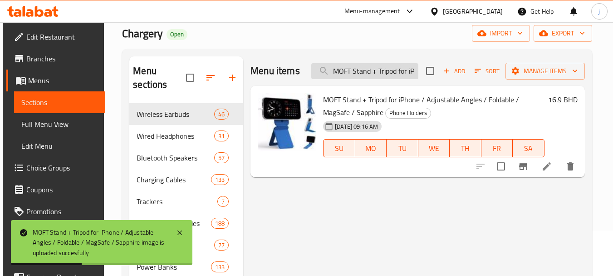
drag, startPoint x: 377, startPoint y: 79, endPoint x: 378, endPoint y: 72, distance: 7.7
click at [377, 79] on div "Menu items MOFT Stand + Tripod for iPhone / Adjustable Angles / Foldable / MagS…" at bounding box center [418, 71] width 335 height 30
click at [378, 71] on input "MOFT Stand + Tripod for iPhone / Adjustable Angles / Foldable / MagSafe / Sapph…" at bounding box center [364, 71] width 107 height 16
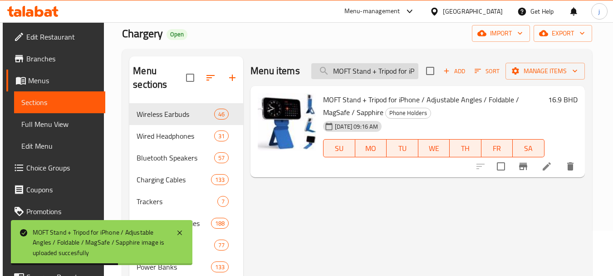
click at [378, 71] on input "MOFT Stand + Tripod for iPhone / Adjustable Angles / Foldable / MagSafe / Sapph…" at bounding box center [364, 71] width 107 height 16
paste input "Powerology Braided USB-C to USB-C Data & Fast Charge Cable, 30cm, Black"
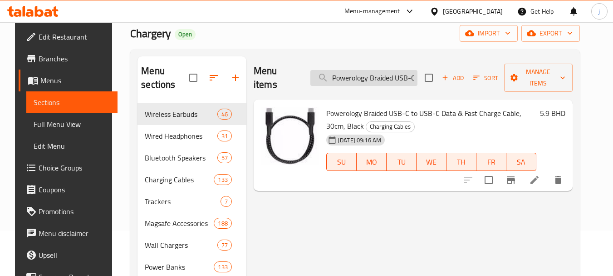
click at [361, 70] on input "Powerology Braided USB-C to USB-C Data & Fast Charge Cable, 30cm, Black" at bounding box center [364, 78] width 107 height 16
paste input "Type C To Lightning Data & Fast Charge Cable - Black, 2m"
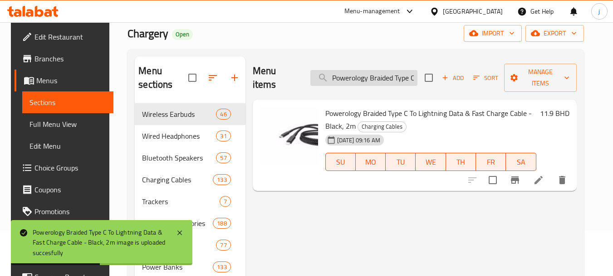
click at [395, 70] on input "Powerology Braided Type C To Lightning Data & Fast Charge Cable - Black, 2m" at bounding box center [364, 78] width 107 height 16
paste input "Samsung 45W Power Adapter, Black - ADAPTER45WBLACK"
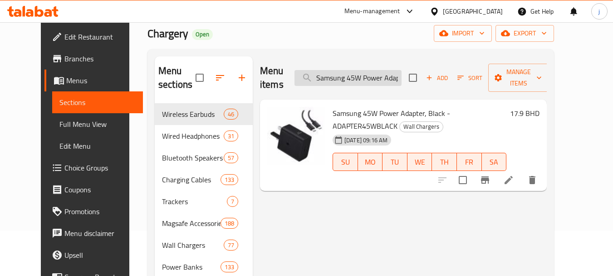
click at [386, 70] on input "Samsung 45W Power Adapter, Black - ADAPTER45WBLACK" at bounding box center [348, 78] width 107 height 16
paste input "martix 4 In 1 Detachable Wireless Keyboard With Trackpad For Ipad Air 11"M2 & 1…"
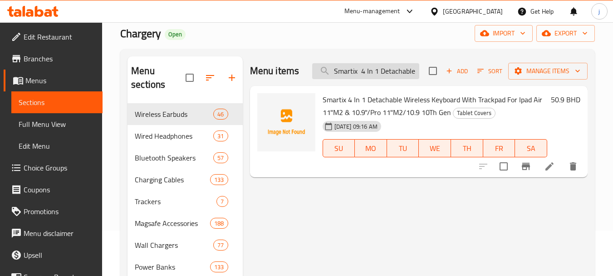
scroll to position [0, 267]
click at [375, 69] on input "Smartix 4 In 1 Detachable Wireless Keyboard With Trackpad For Ipad Air 11"M2 & …" at bounding box center [365, 71] width 107 height 16
paste input "Smartix 4 In 1 Detachable Wireless Keyboard With Trackpad For Ipad Air 11"M2 & …"
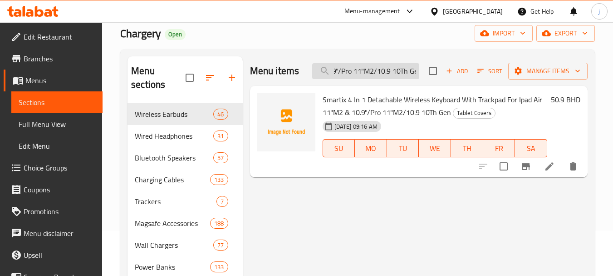
scroll to position [0, 0]
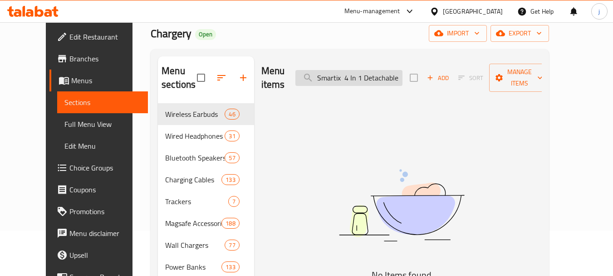
click at [380, 70] on input "Smartix 4 In 1 Detachable Wireless Keyboard With Trackpad For Ipad Air 11"M2 & …" at bounding box center [349, 78] width 107 height 16
click at [358, 75] on input "Smartix 4 In 1 Detachable Wireless Keyboard With Trackpad For Ipad Air 11"M2 & …" at bounding box center [349, 78] width 107 height 16
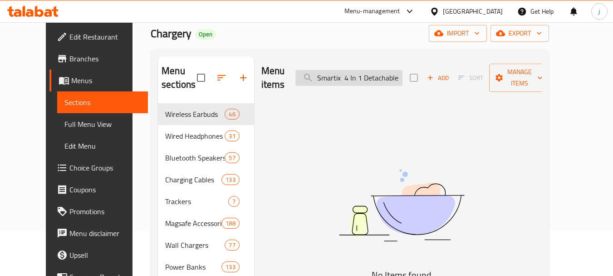
click at [358, 75] on input "Smartix 4 In 1 Detachable Wireless Keyboard With Trackpad For Ipad Air 11"M2 & …" at bounding box center [349, 78] width 107 height 16
paste input "search"
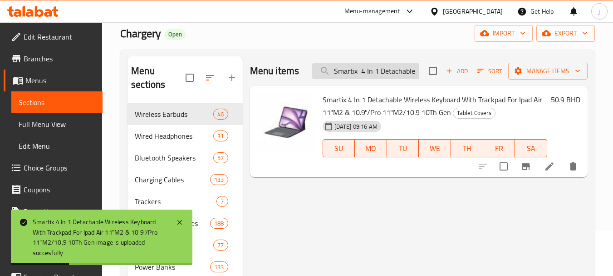
click at [368, 75] on input "Smartix 4 In 1 Detachable Wireless Keyboard With Trackpad For Ipad Air 11"M2 & …" at bounding box center [365, 71] width 107 height 16
paste input "Wireless Keyboard with Trackpad for iPad 10.2 Inch"
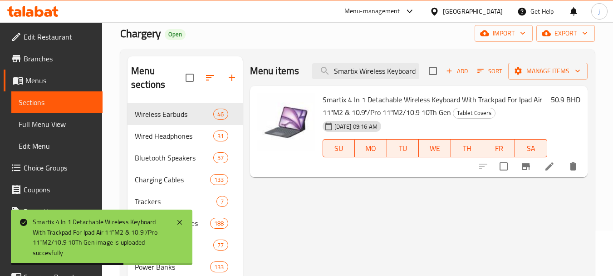
scroll to position [0, 99]
type input "Smartix Wireless Keyboard with Trackpad for iPad 10.2 Inch"
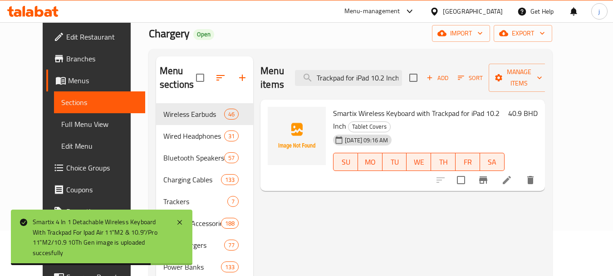
scroll to position [0, 0]
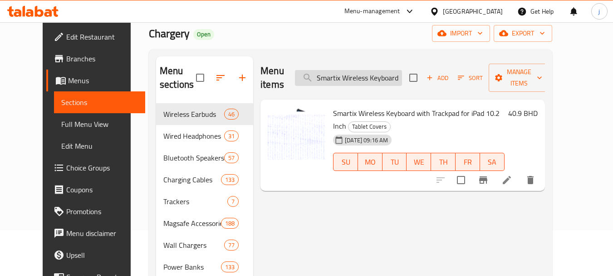
click at [395, 75] on input "Smartix Wireless Keyboard with Trackpad for iPad 10.2 Inch" at bounding box center [348, 78] width 107 height 16
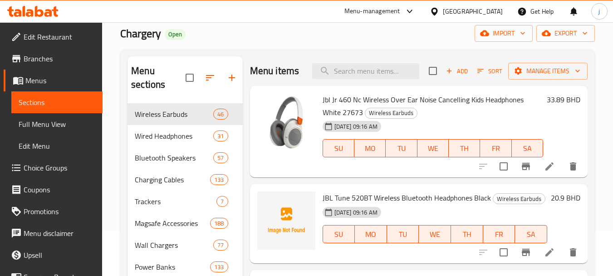
paste input "Smartix Wireless Keyboard with Trackpad for iPad 10.2 Inch"
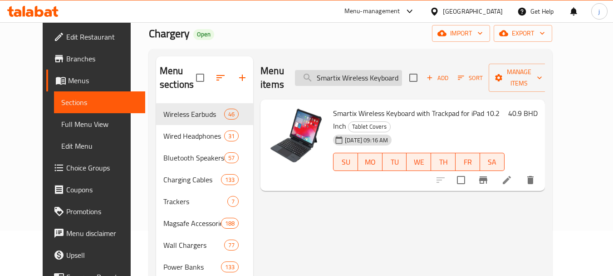
click at [377, 70] on input "Smartix Wireless Keyboard with Trackpad for iPad 10.2 Inch" at bounding box center [348, 78] width 107 height 16
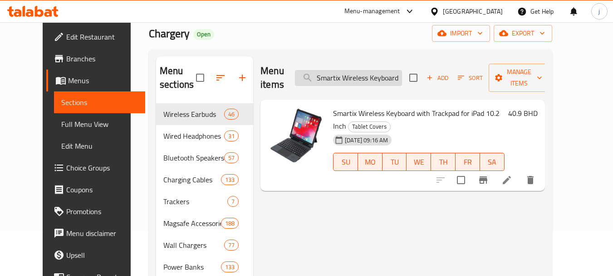
paste input "Magnetic Backlit Keyboard with Trackpad For iPad Pro 12.9"
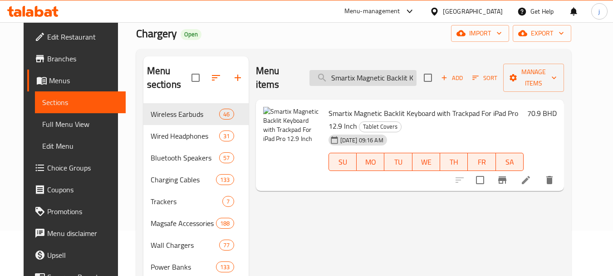
click at [360, 70] on input "Smartix Magnetic Backlit Keyboard with Trackpad For iPad Pro 12.9 Inch" at bounding box center [363, 78] width 107 height 16
click at [360, 72] on input "Smartix Magnetic Backlit Keyboard with Trackpad For iPad Pro 12.9 Inch" at bounding box center [363, 78] width 107 height 16
paste input "Levelo AeroBoard Keyboard for iPad Pro 13 inch 2024 Trackpad & Backlight Arabic…"
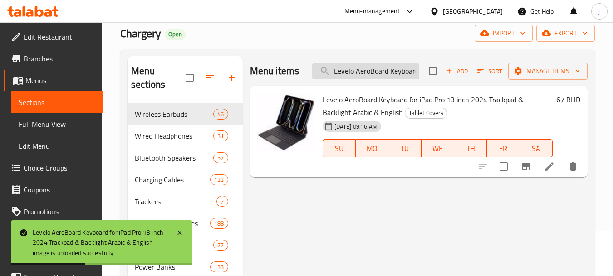
click at [396, 70] on input "Levelo AeroBoard Keyboard for iPad Pro 13 inch 2024 Trackpad & Backlight Arabic…" at bounding box center [365, 71] width 107 height 16
paste input "Momax Q.MAG X1 Metal Magnetic Wireless Charger 10000mAh - Titanium"
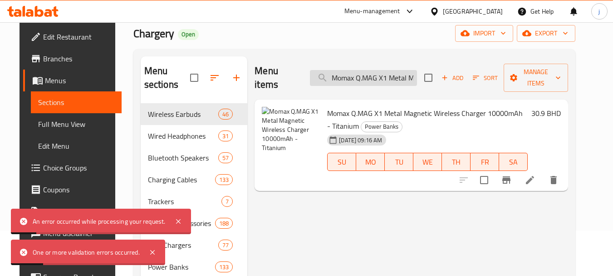
click at [376, 72] on input "Momax Q.MAG X1 Metal Magnetic Wireless Charger 10000mAh - Titanium" at bounding box center [363, 78] width 107 height 16
paste input "Uniq Hybrid Iphone 16 Pro (2024) Magclick Charging Eleva with Vertical Stand - …"
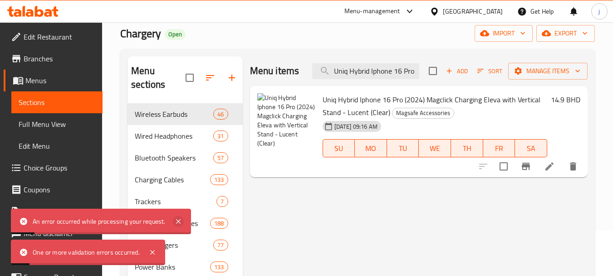
click at [181, 220] on icon at bounding box center [178, 221] width 11 height 11
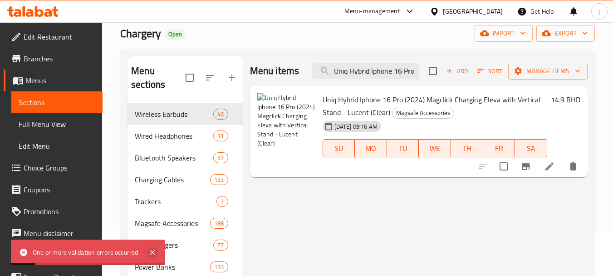
click at [153, 249] on icon at bounding box center [152, 252] width 11 height 11
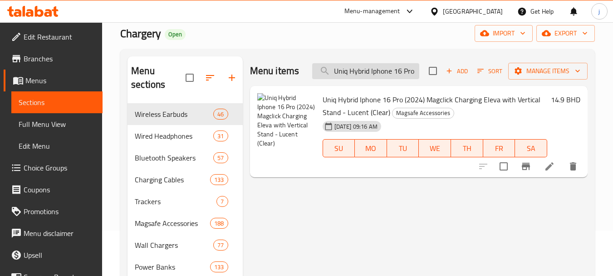
click at [393, 75] on input "Uniq Hybrid Iphone 16 Pro (2024) Magclick Charging Eleva with Vertical Stand - …" at bounding box center [365, 71] width 107 height 16
paste input "Smartix Magnetic Backlit Kb with Trackpad For Ipad Pro 13-Inch M4"
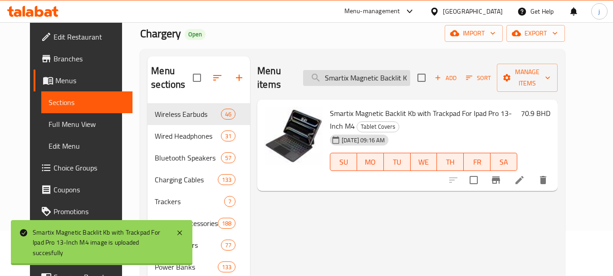
click at [385, 76] on input "Smartix Magnetic Backlit Kb with Trackpad For Ipad Pro 13-Inch M4" at bounding box center [356, 78] width 107 height 16
paste input "1"
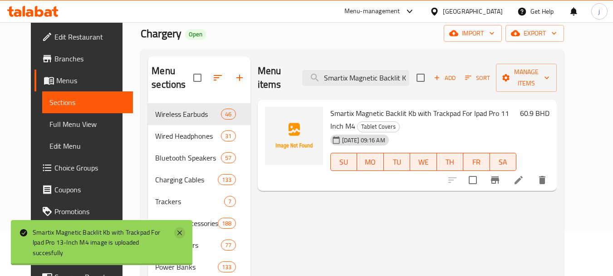
click at [182, 232] on icon at bounding box center [179, 232] width 11 height 11
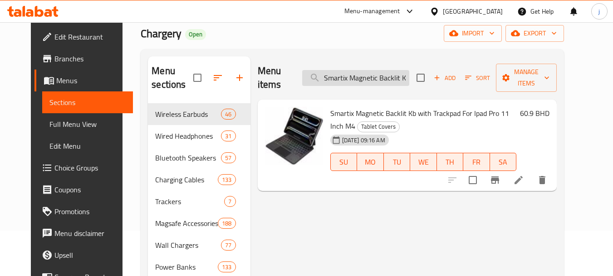
click at [357, 75] on input "Smartix Magnetic Backlit Kb with Trackpad For Ipad Pro 11 Inch M4" at bounding box center [355, 78] width 107 height 16
paste input "Acipd10C Detachable Keyboard Case Grey For Ipad 10.9 Inch 10 Gen"
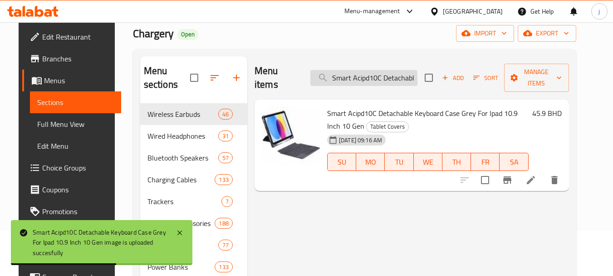
click at [377, 70] on input "Smart Acipd10C Detachable Keyboard Case Grey For Ipad 10.9 Inch 10 Gen" at bounding box center [364, 78] width 107 height 16
click at [376, 70] on input "Smart Acipd10C Detachable Keyboard Case Grey For Ipad 10.9 Inch 10 Gen" at bounding box center [364, 78] width 107 height 16
click at [374, 70] on input "Smart Acipd10C Detachable Keyboard Case Grey For Ipad 10.9 Inch 10 Gen" at bounding box center [364, 78] width 107 height 16
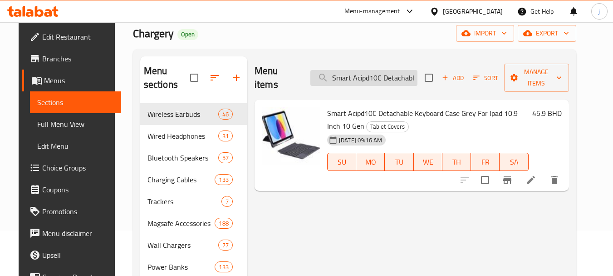
click at [364, 74] on input "Smart Acipd10C Detachable Keyboard Case Grey For Ipad 10.9 Inch 10 Gen" at bounding box center [364, 78] width 107 height 16
click at [363, 74] on input "Smart Acipd10C Detachable Keyboard Case Grey For Ipad 10.9 Inch 10 Gen" at bounding box center [364, 78] width 107 height 16
paste input "Ix Acipd11Mk Magnetic Backlit Keyboard with Trackpad Ipad Pro 11 Inch"
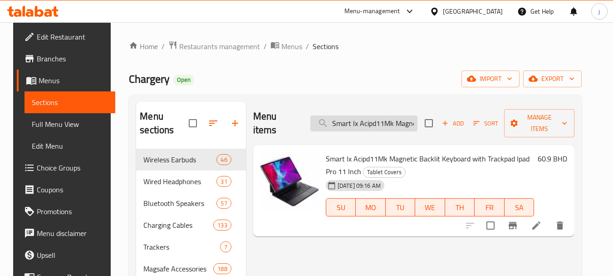
click at [370, 119] on input "Smart Ix Acipd11Mk Magnetic Backlit Keyboard with Trackpad Ipad Pro 11 Inch" at bounding box center [364, 123] width 107 height 16
paste input "ix Premium USB-C To USB-C Cable 2m Black"
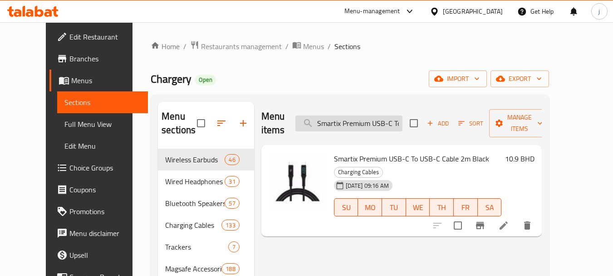
click at [373, 118] on input "Smartix Premium USB-C To USB-C Cable 2m Black" at bounding box center [349, 123] width 107 height 16
paste input "[MEDICAL_DATA] Portable Green Lion"
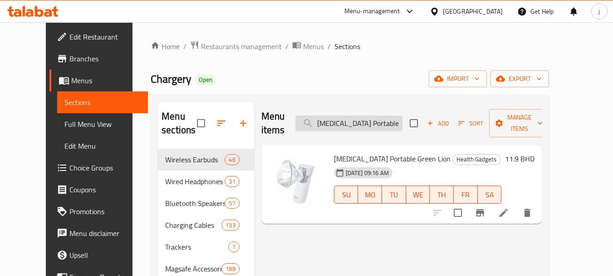
click at [373, 115] on input "[MEDICAL_DATA] Portable Green Lion" at bounding box center [349, 123] width 107 height 16
paste input "Porodo Gaming 8D RGB Wired Mouse, 1.5m, Black"
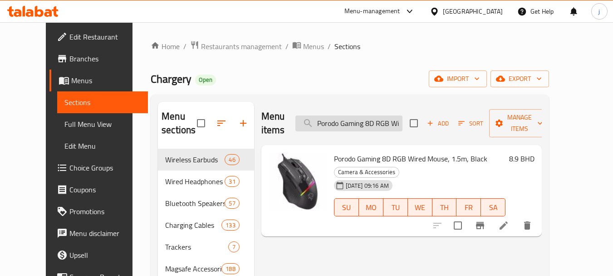
click at [365, 118] on input "Porodo Gaming 8D RGB Wired Mouse, 1.5m, Black" at bounding box center [349, 123] width 107 height 16
click at [396, 115] on input "Porodo Gaming 8D RGB Wired Mouse, 1.5m, Black" at bounding box center [349, 123] width 107 height 16
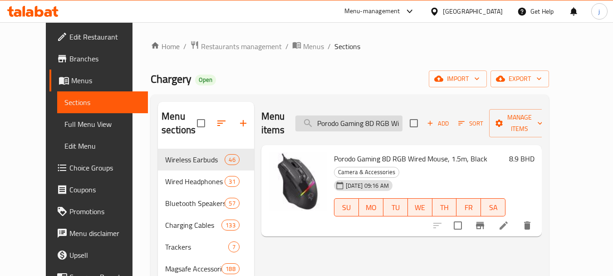
click at [396, 115] on input "Porodo Gaming 8D RGB Wired Mouse, 1.5m, Black" at bounding box center [349, 123] width 107 height 16
paste input "[PERSON_NAME] PS4 Controller"
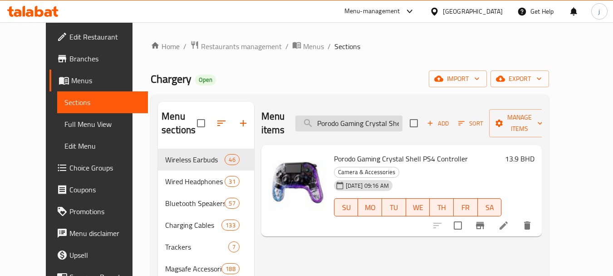
click at [380, 115] on input "Porodo Gaming Crystal Shell PS4 Controller" at bounding box center [349, 123] width 107 height 16
paste input "PS4 Wireless Controller - White"
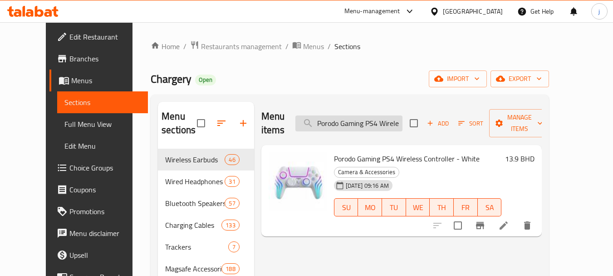
click at [388, 118] on input "Porodo Gaming PS4 Wireless Controller - White" at bounding box center [349, 123] width 107 height 16
paste input "6 Sockets Hub And 4 Usb-c 2 And Usb-A Power Super Hub 7267547496359"
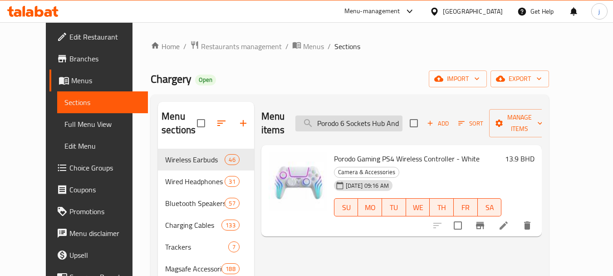
scroll to position [0, 175]
type input "Porodo 6 Sockets Hub And 4 Usb-c 2 And Usb-A Power Super Hub 7267547496359"
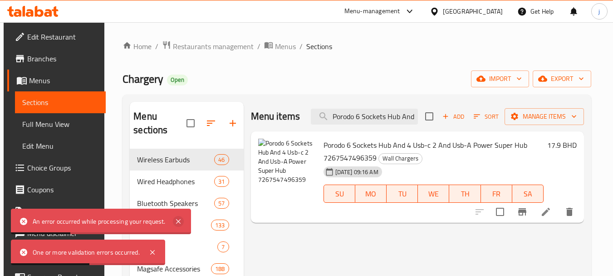
click at [176, 218] on icon at bounding box center [178, 221] width 11 height 11
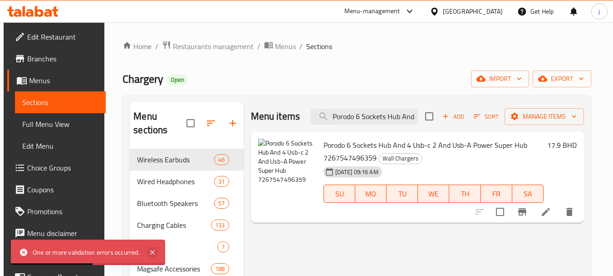
click at [154, 250] on icon at bounding box center [152, 252] width 5 height 5
